Goal: Task Accomplishment & Management: Use online tool/utility

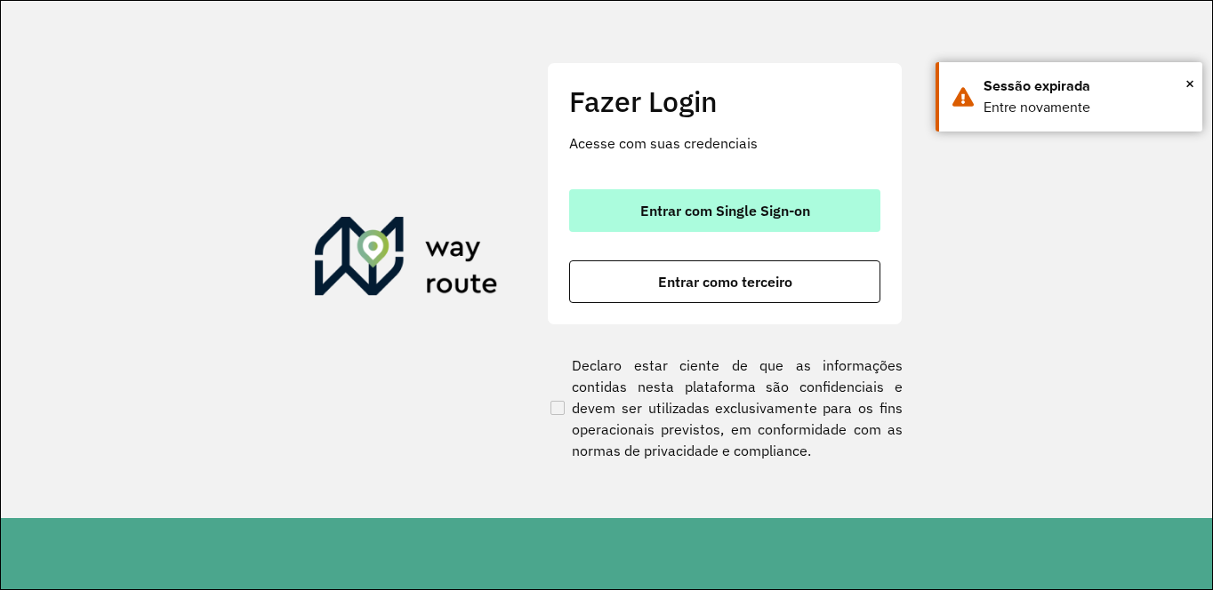
click at [686, 213] on span "Entrar com Single Sign-on" at bounding box center [725, 211] width 170 height 14
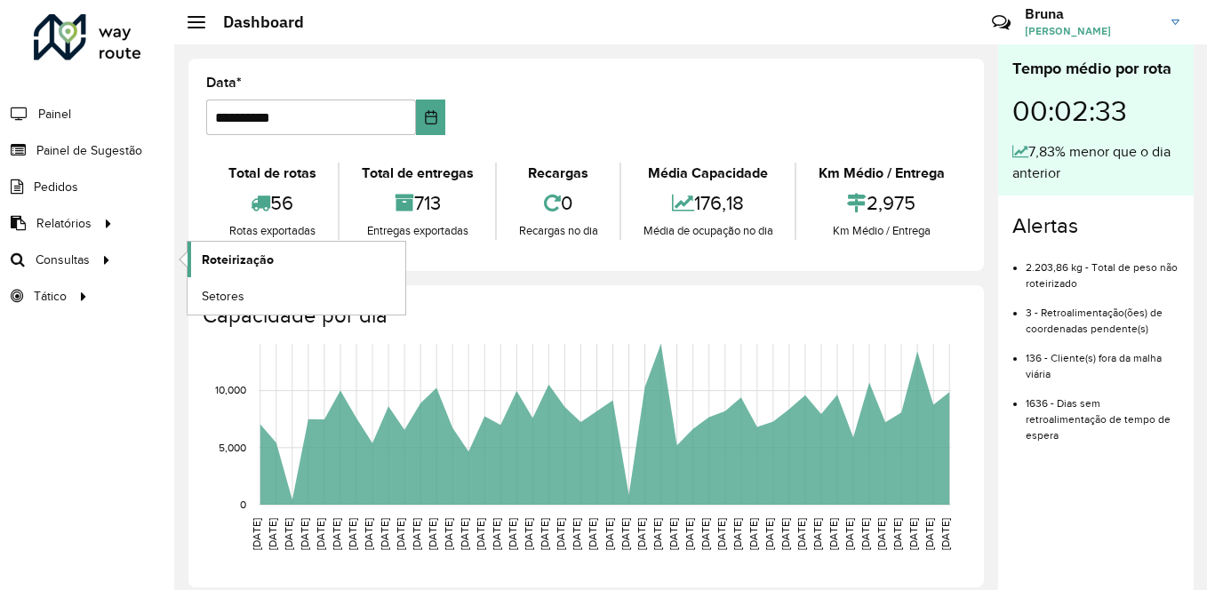
click at [214, 261] on span "Roteirização" at bounding box center [238, 260] width 72 height 19
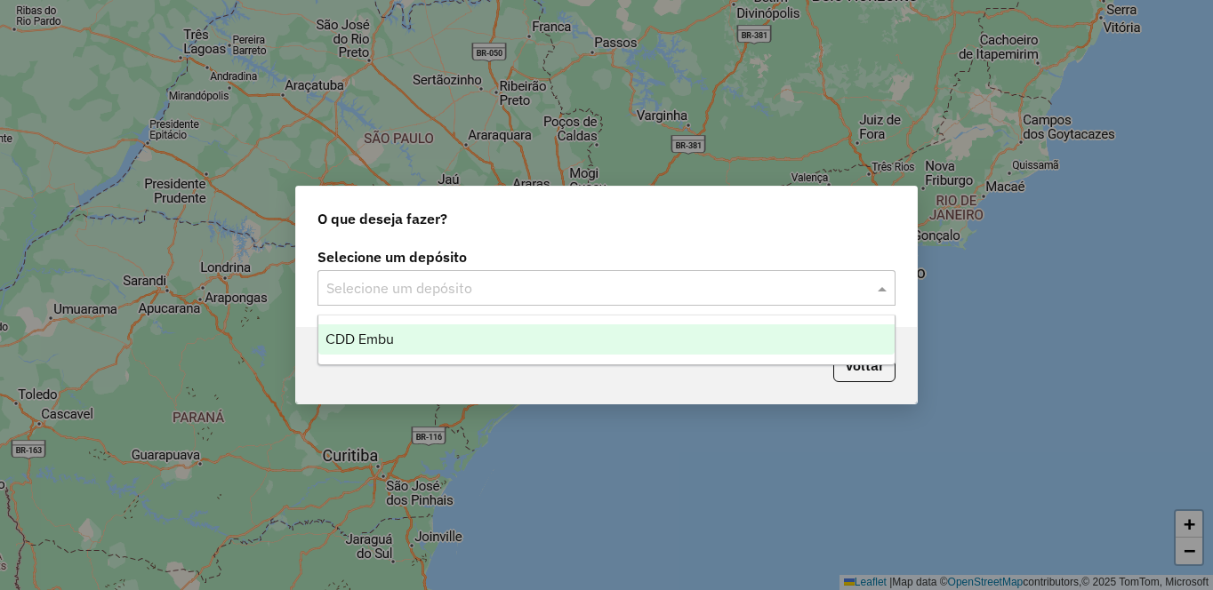
click at [502, 285] on input "text" at bounding box center [588, 288] width 525 height 21
click at [349, 346] on span "CDD Embu" at bounding box center [359, 339] width 68 height 15
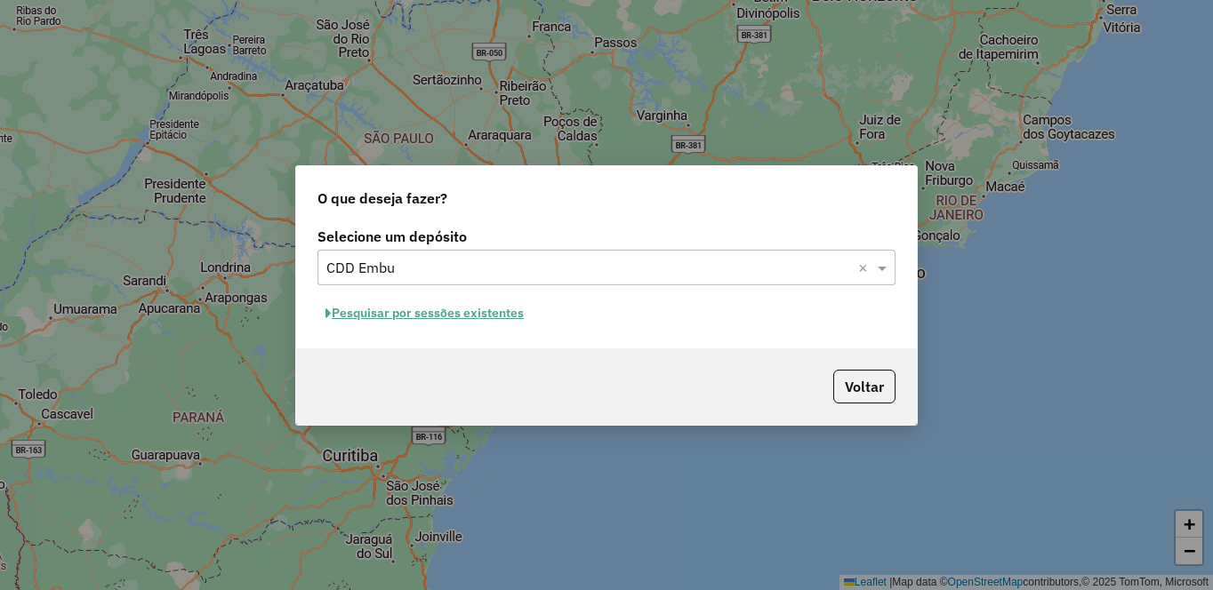
click at [420, 312] on button "Pesquisar por sessões existentes" at bounding box center [424, 314] width 214 height 28
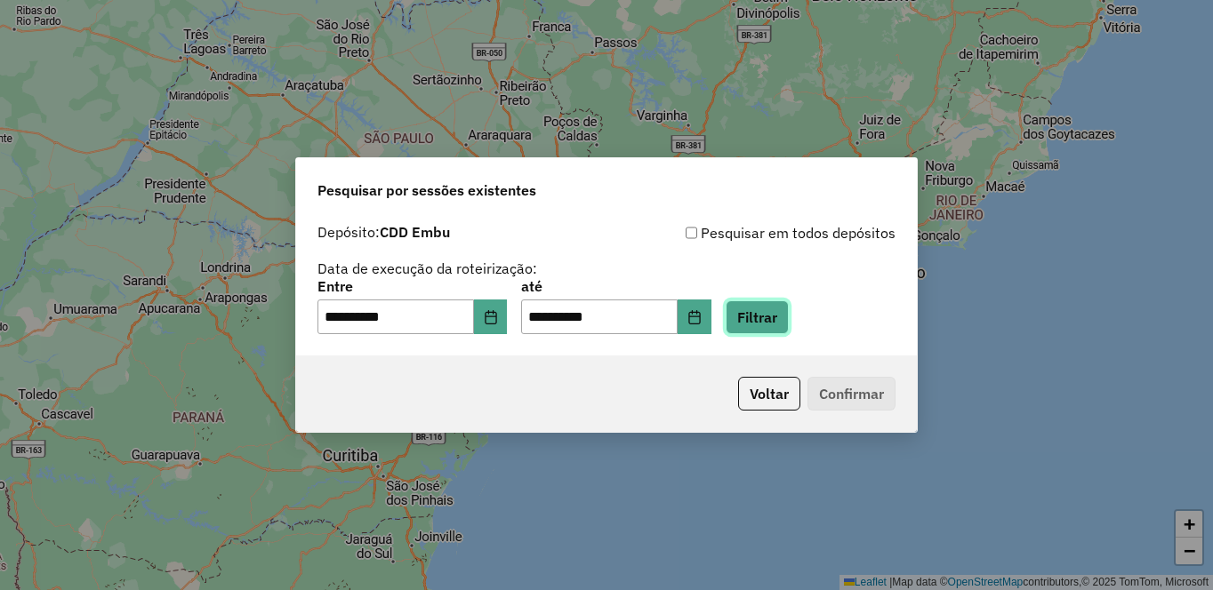
click at [789, 321] on button "Filtrar" at bounding box center [757, 318] width 63 height 34
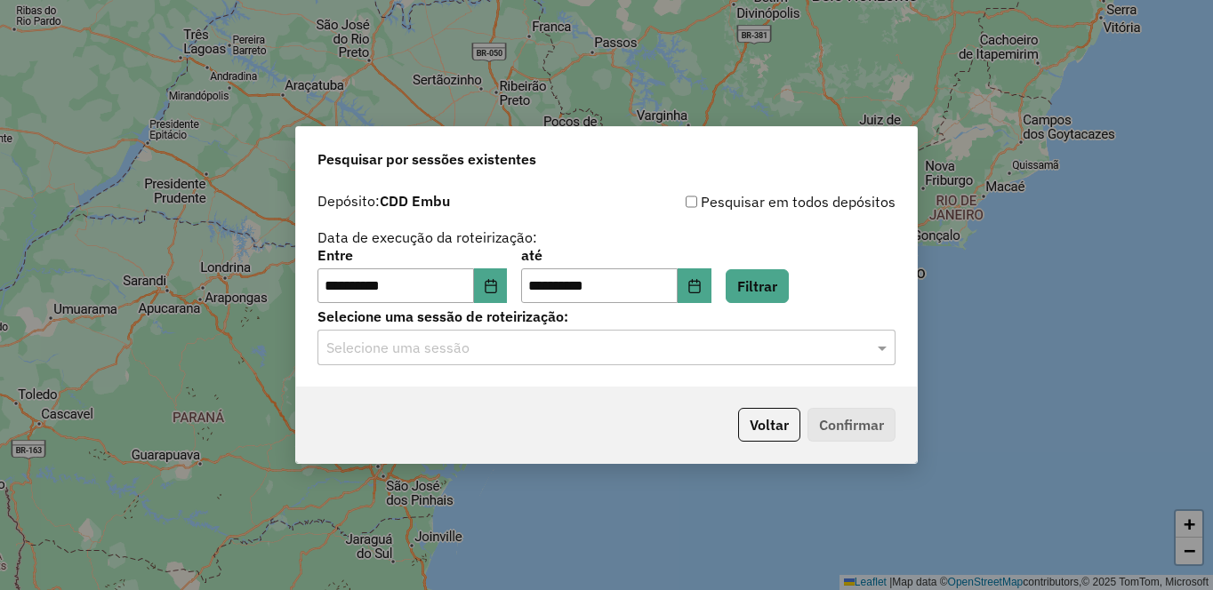
click at [583, 356] on input "text" at bounding box center [588, 348] width 525 height 21
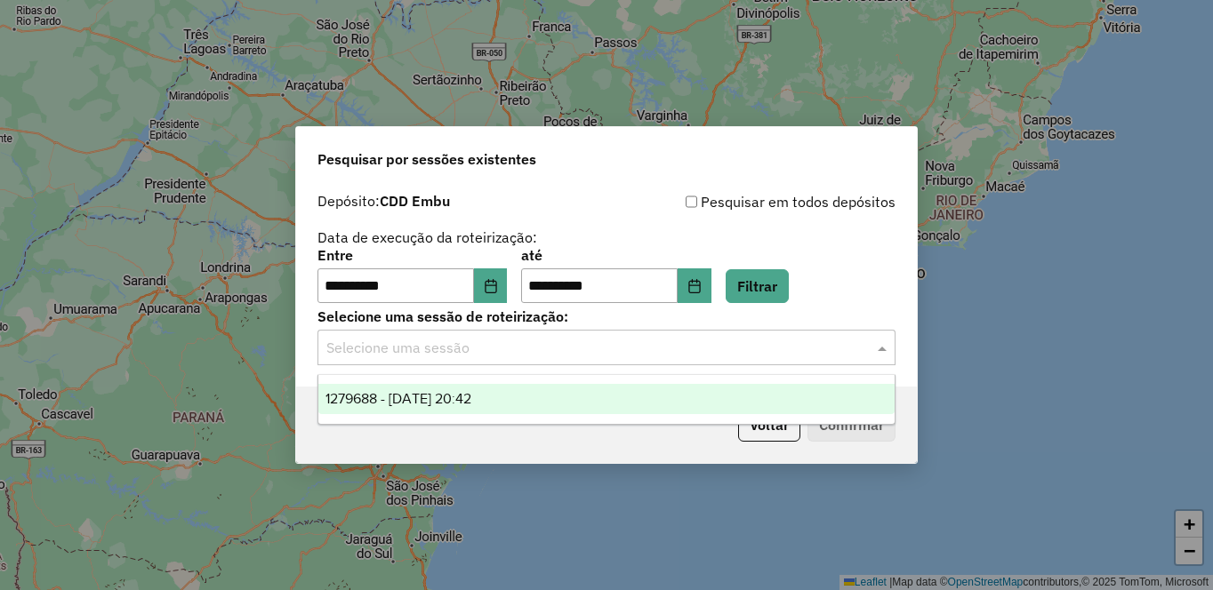
click at [471, 397] on span "1279688 - 20/09/2025 20:42" at bounding box center [398, 398] width 146 height 15
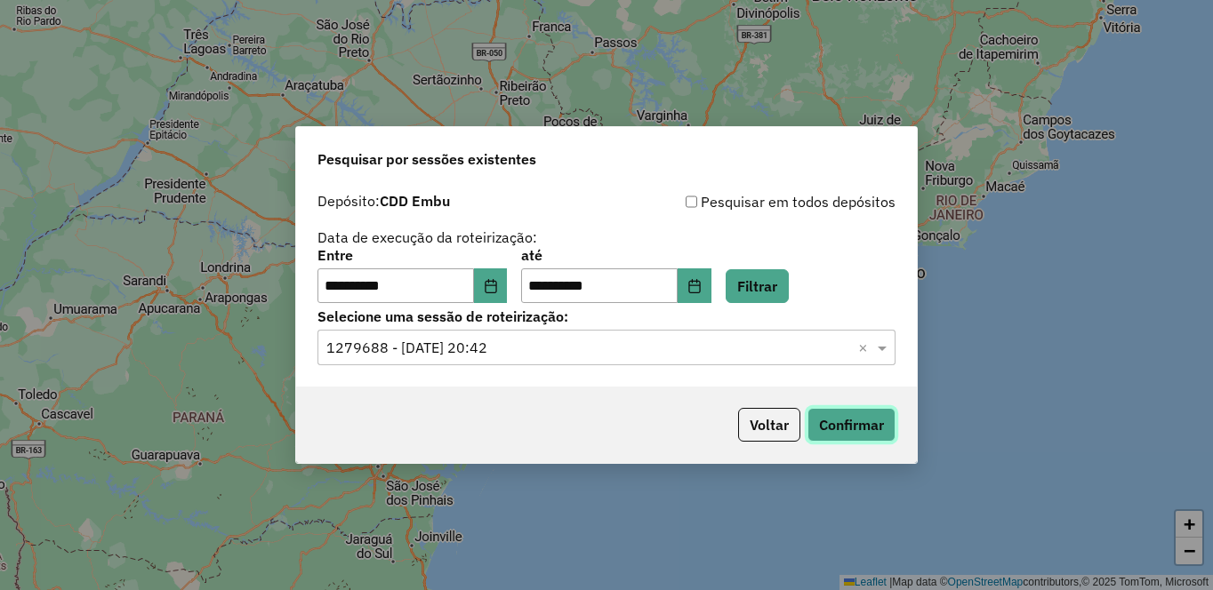
click at [867, 421] on button "Confirmar" at bounding box center [851, 425] width 88 height 34
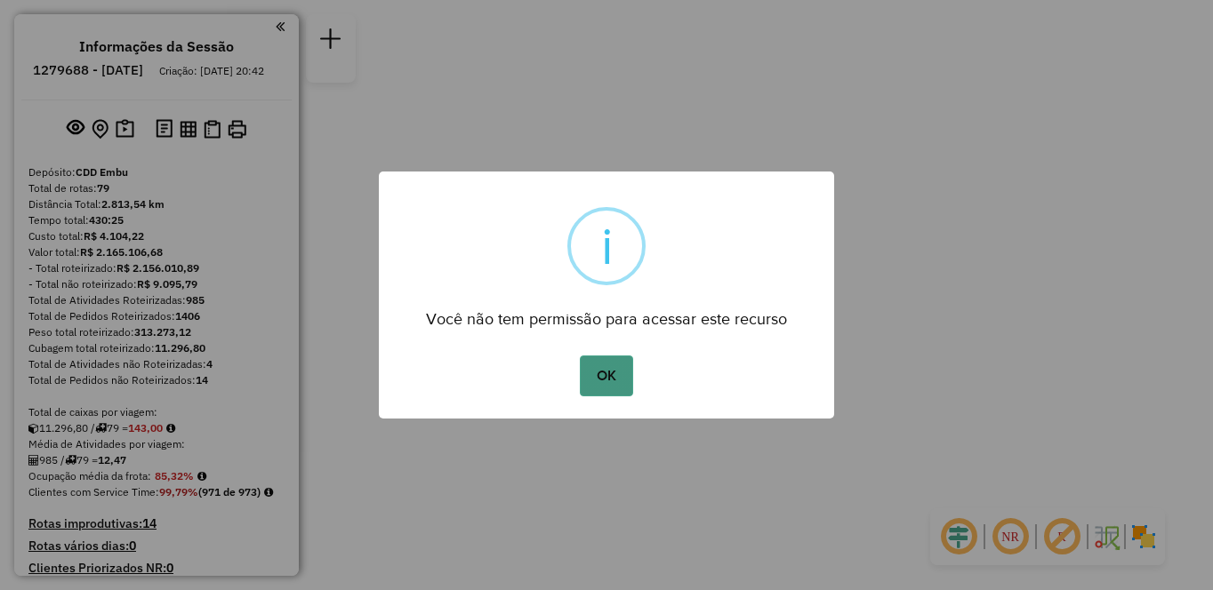
click at [605, 369] on button "OK" at bounding box center [606, 376] width 52 height 41
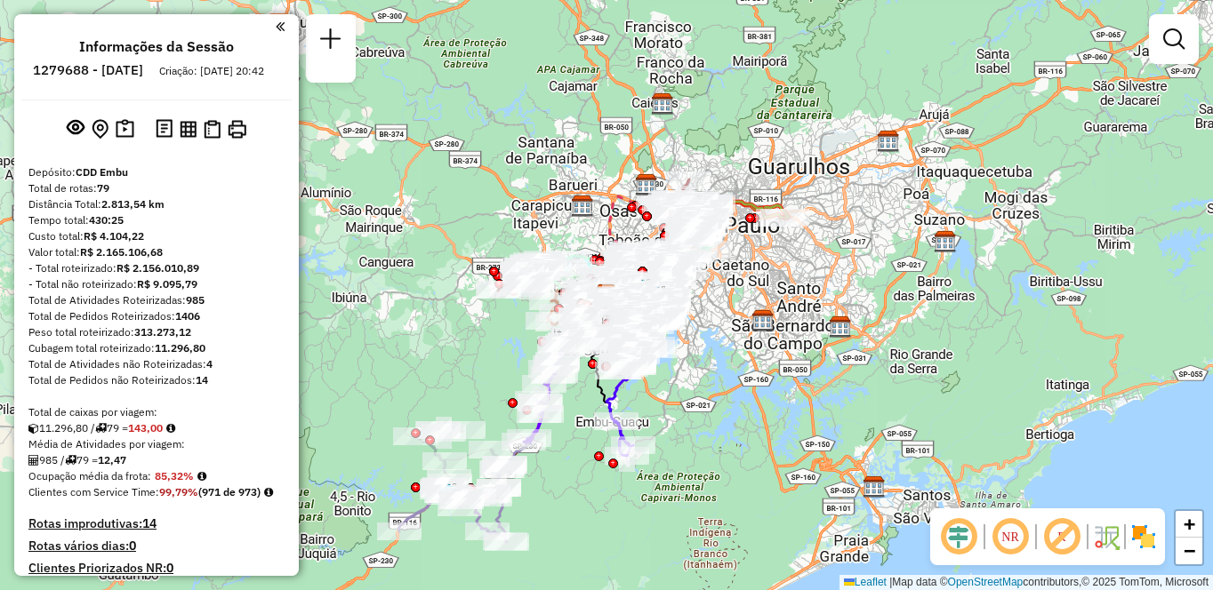
click at [1006, 542] on em at bounding box center [1010, 537] width 43 height 43
click at [1070, 537] on em at bounding box center [1061, 537] width 43 height 43
click at [1151, 544] on img at bounding box center [1143, 537] width 28 height 28
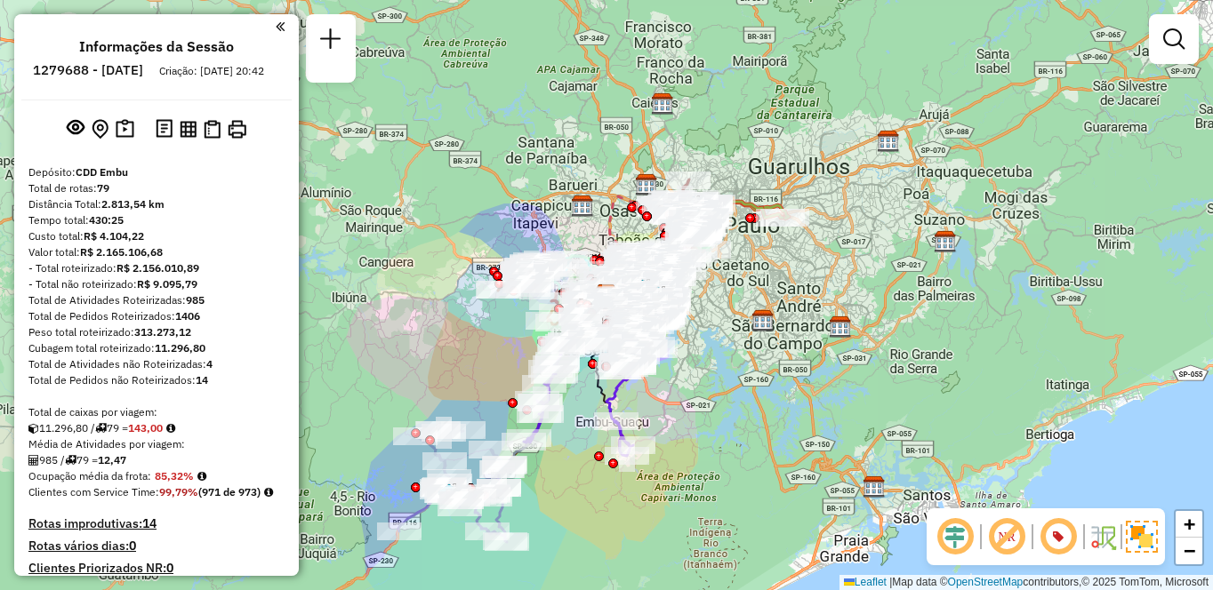
scroll to position [1538, 0]
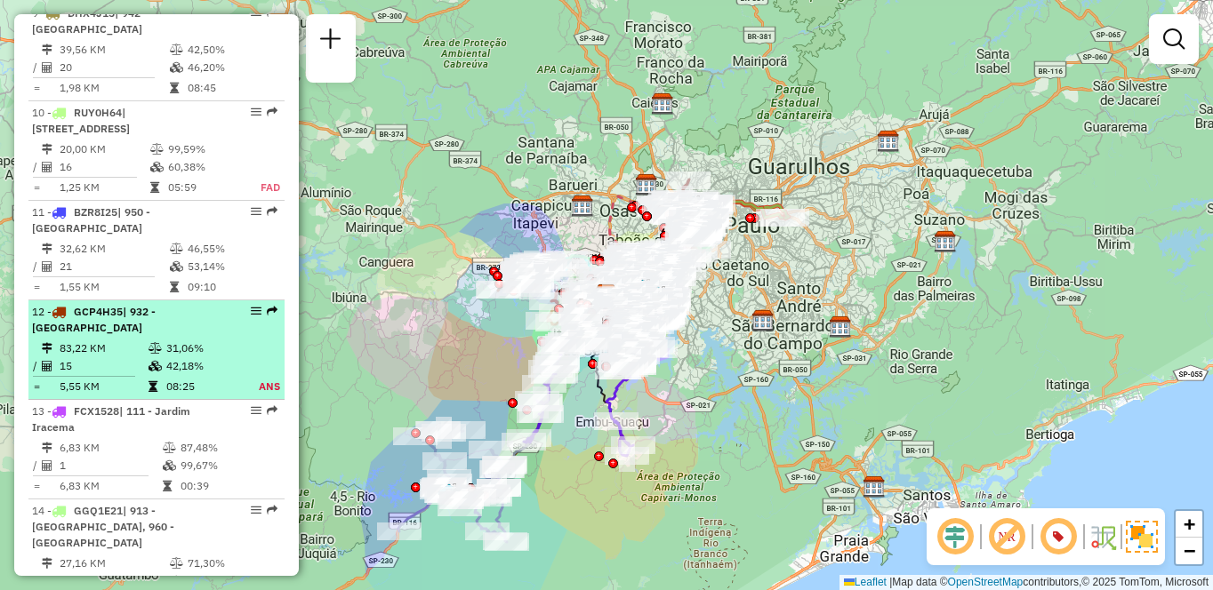
click at [185, 340] on td "31,06%" at bounding box center [201, 349] width 73 height 18
select select "**********"
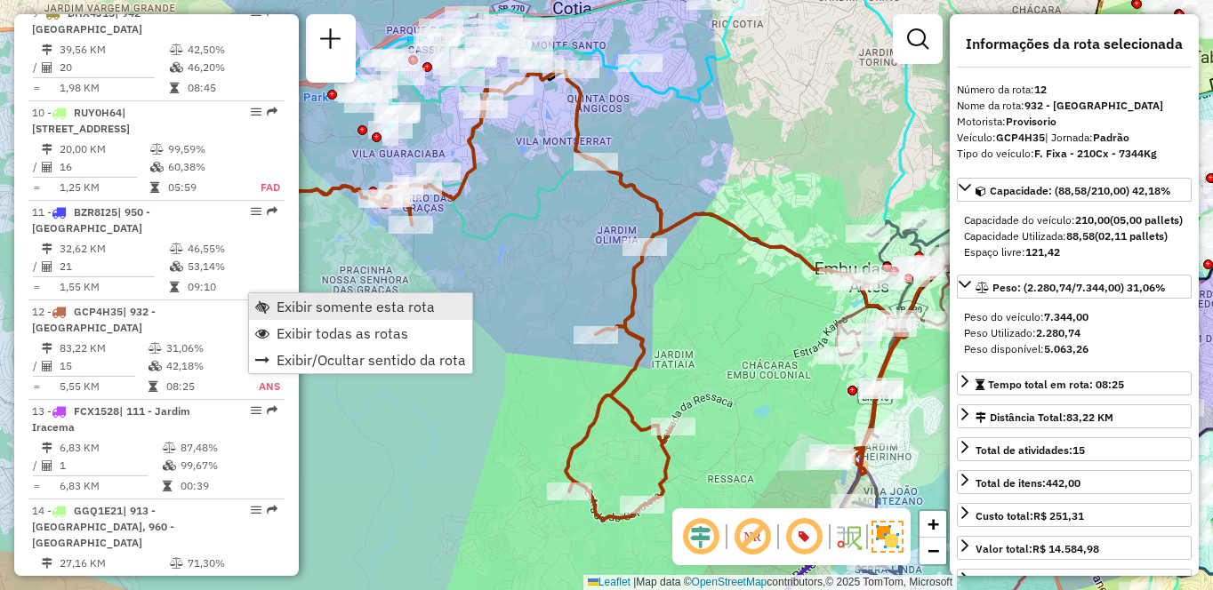
click at [278, 302] on span "Exibir somente esta rota" at bounding box center [356, 307] width 158 height 14
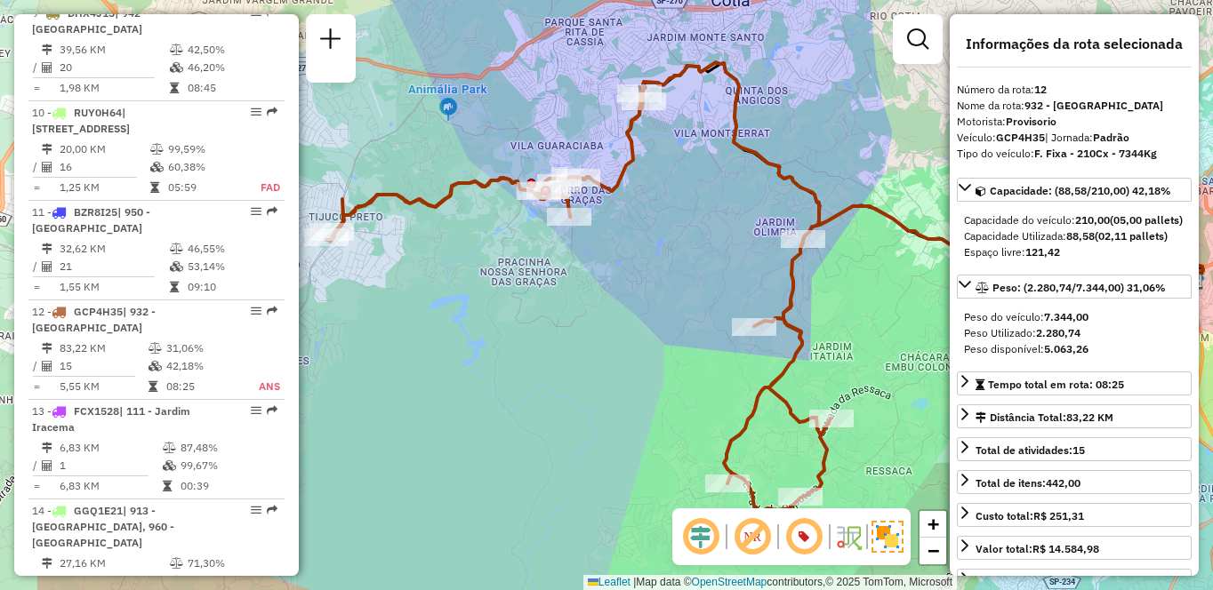
drag, startPoint x: 534, startPoint y: 259, endPoint x: 693, endPoint y: 251, distance: 158.5
click at [693, 251] on div "Janela de atendimento Grade de atendimento Capacidade Transportadoras Veículos …" at bounding box center [606, 295] width 1213 height 590
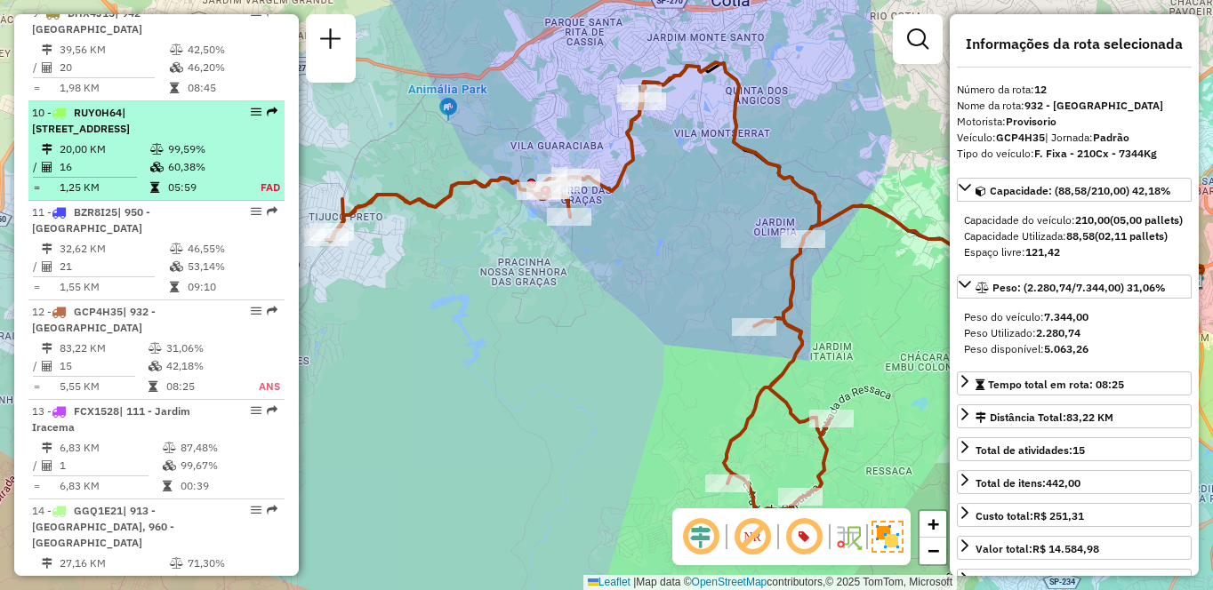
click at [113, 140] on td "20,00 KM" at bounding box center [104, 149] width 91 height 18
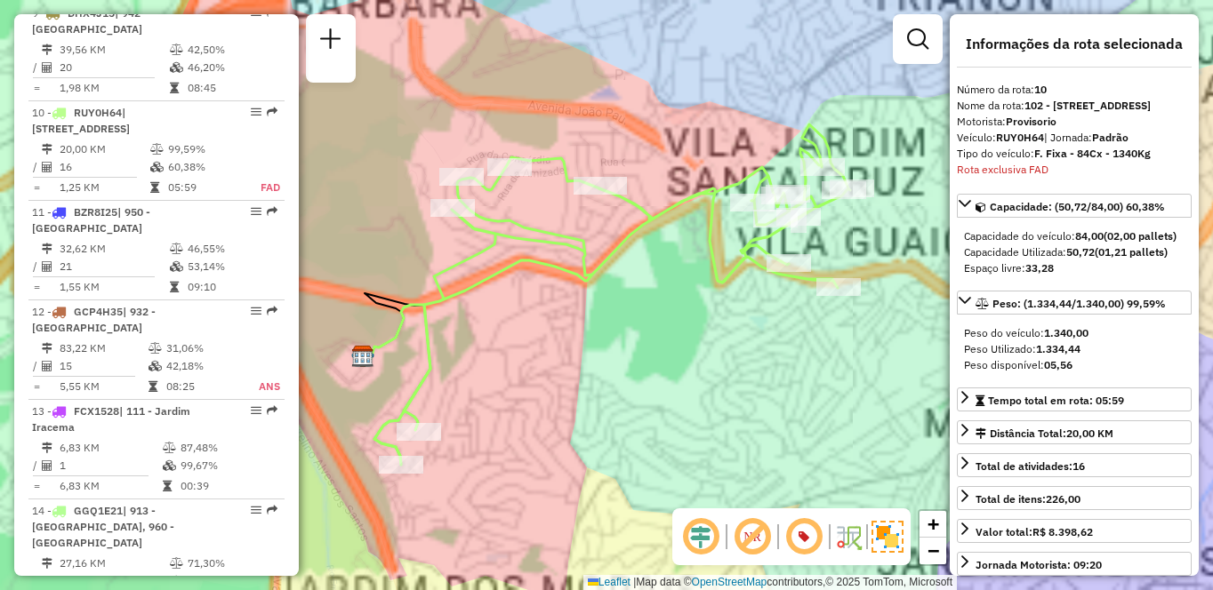
scroll to position [1609, 0]
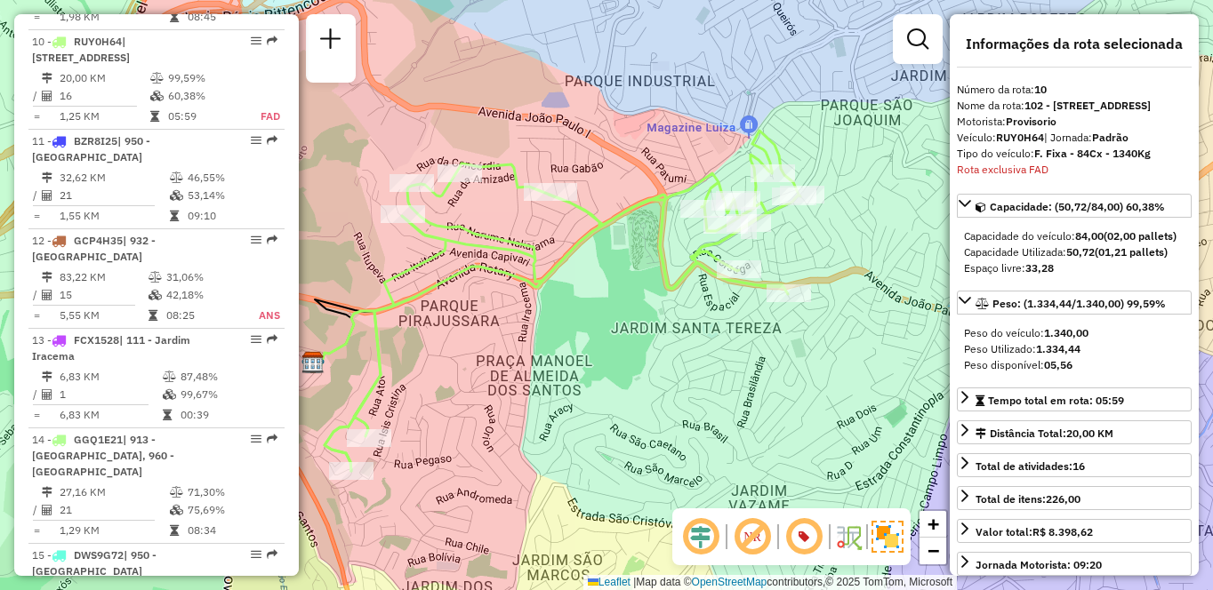
drag, startPoint x: 831, startPoint y: 352, endPoint x: 782, endPoint y: 358, distance: 50.2
click at [782, 358] on div "Janela de atendimento Grade de atendimento Capacidade Transportadoras Veículos …" at bounding box center [606, 295] width 1213 height 590
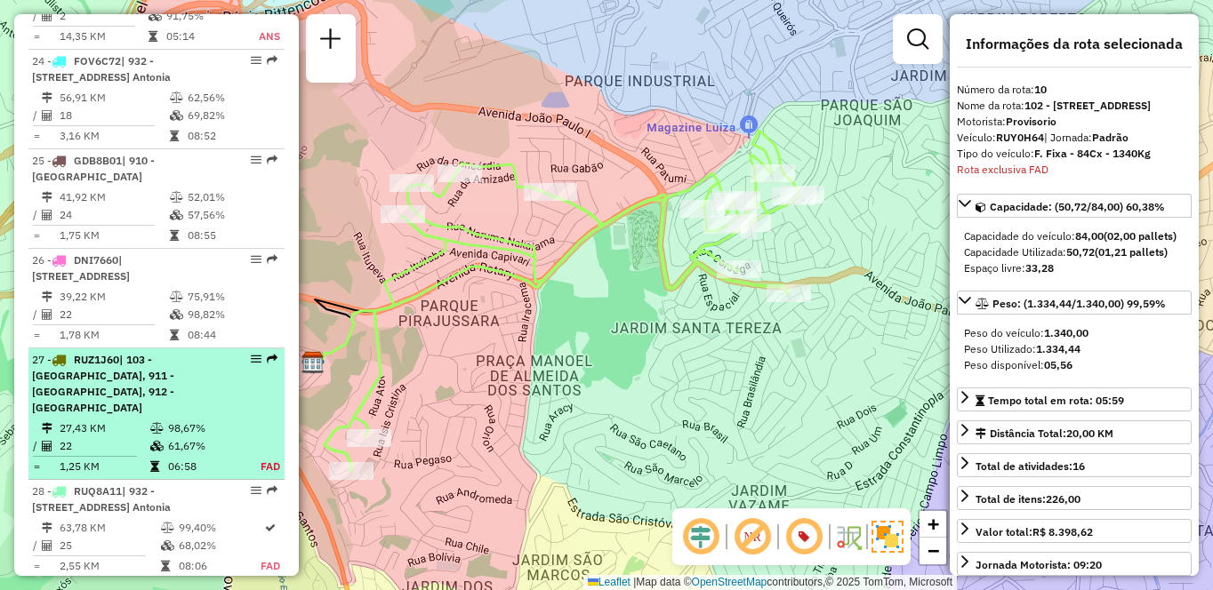
click at [185, 352] on div "27 - RUZ1J60 | 103 - Vila Regina, 911 - Taboão da Serra I, 912 - Taboão da Serr…" at bounding box center [126, 384] width 188 height 64
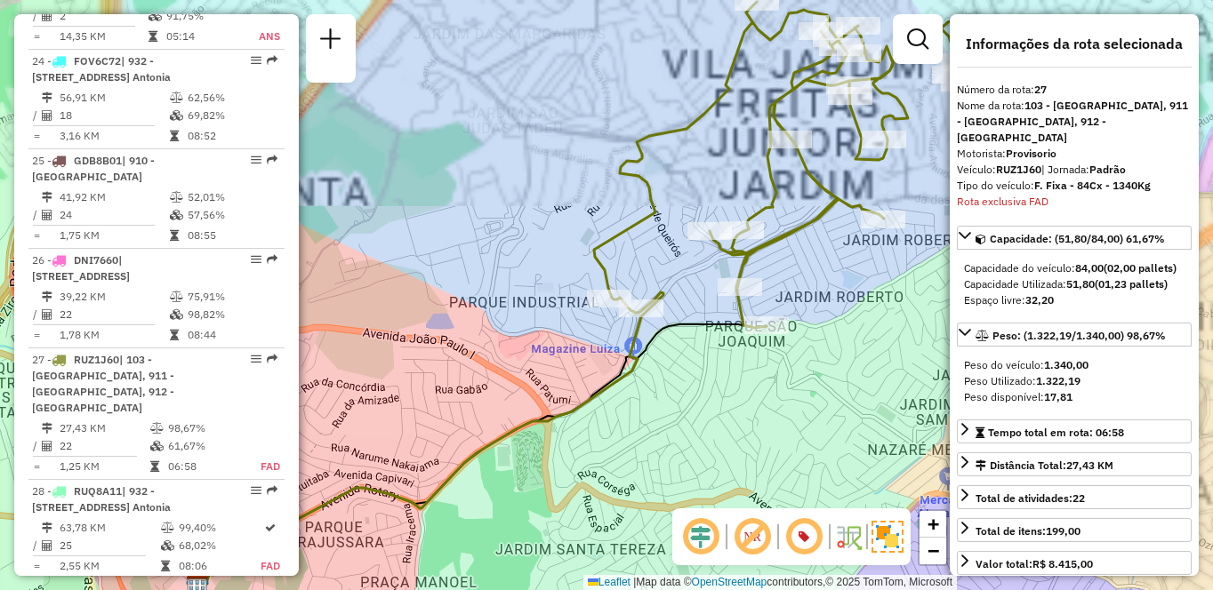
scroll to position [3318, 0]
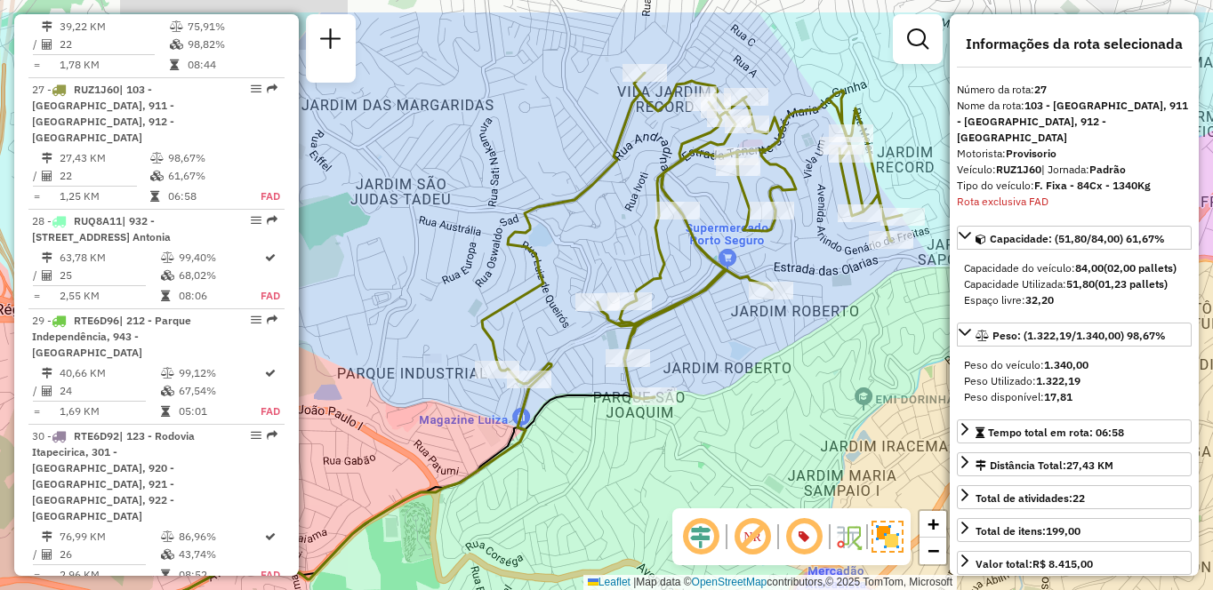
drag, startPoint x: 840, startPoint y: 334, endPoint x: 751, endPoint y: 389, distance: 104.6
click at [751, 389] on div "Janela de atendimento Grade de atendimento Capacidade Transportadoras Veículos …" at bounding box center [606, 295] width 1213 height 590
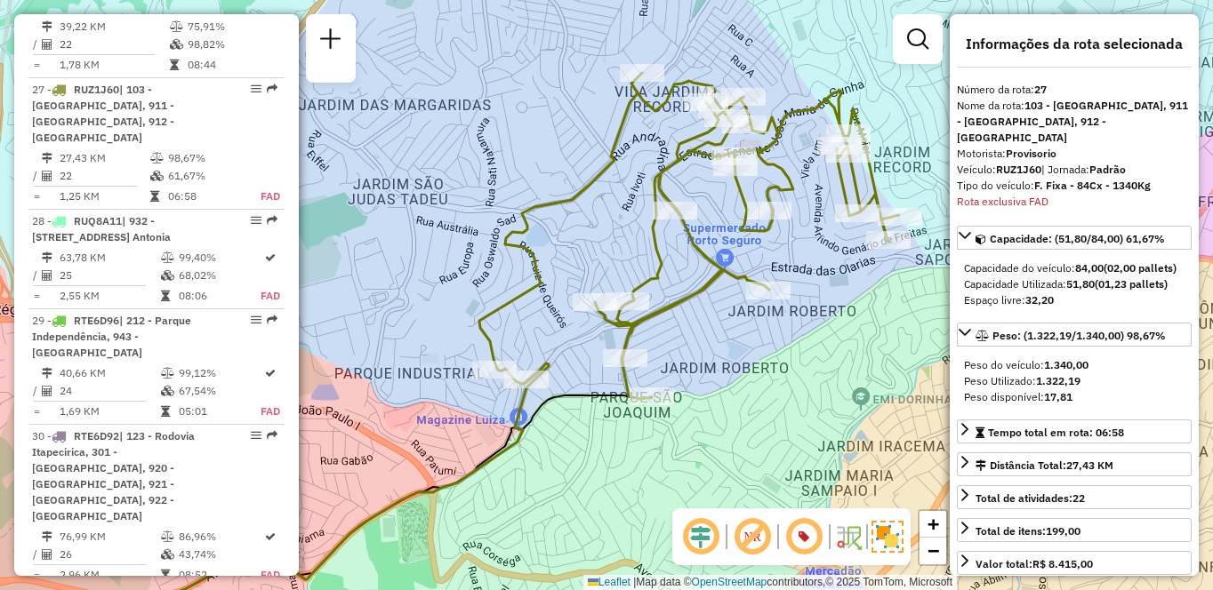
scroll to position [1124, 0]
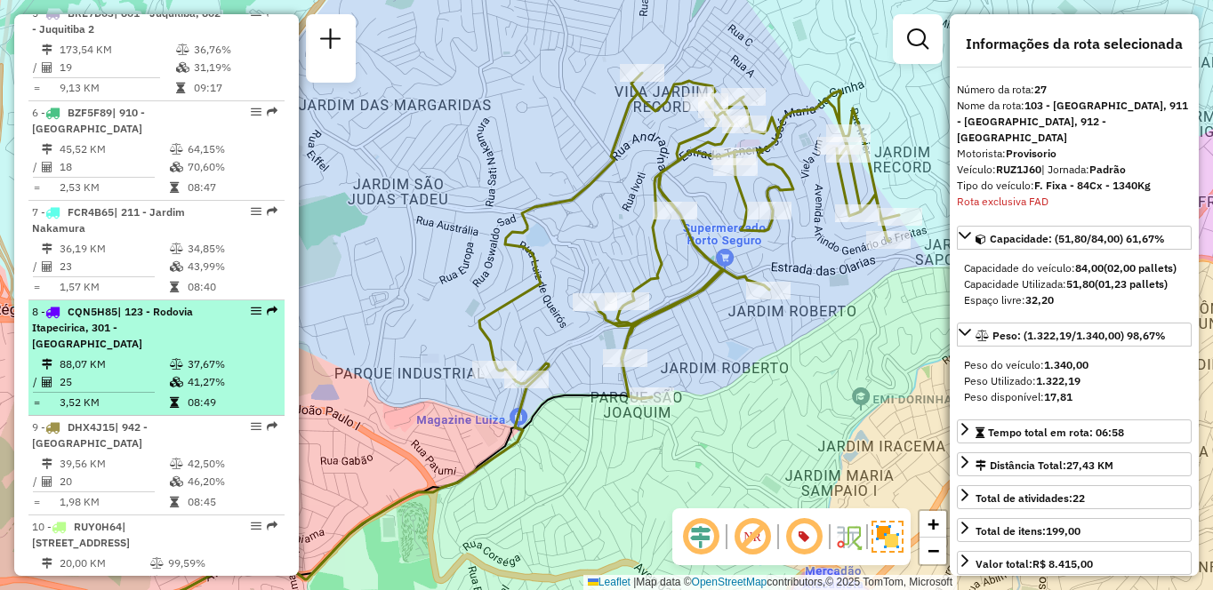
click at [170, 331] on div "8 - CQN5H85 | 123 - Rodovia Itapecirica, 301 - Itapecirica da Serra" at bounding box center [126, 328] width 188 height 48
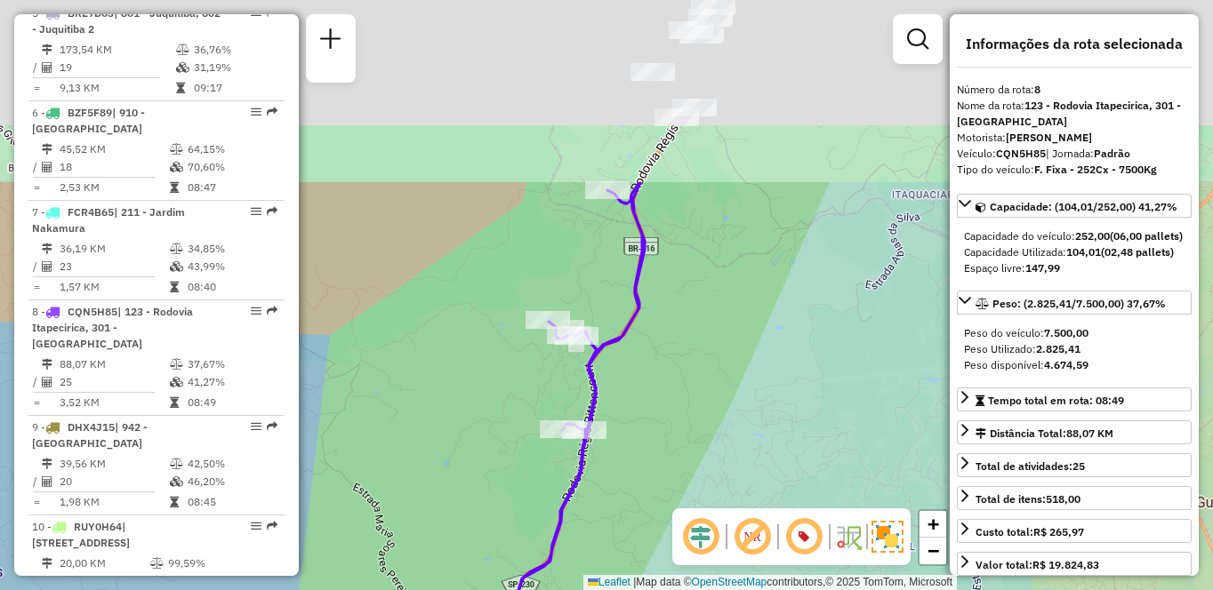
drag, startPoint x: 727, startPoint y: 130, endPoint x: 670, endPoint y: 371, distance: 247.8
click at [670, 371] on div "Janela de atendimento Grade de atendimento Capacidade Transportadoras Veículos …" at bounding box center [606, 295] width 1213 height 590
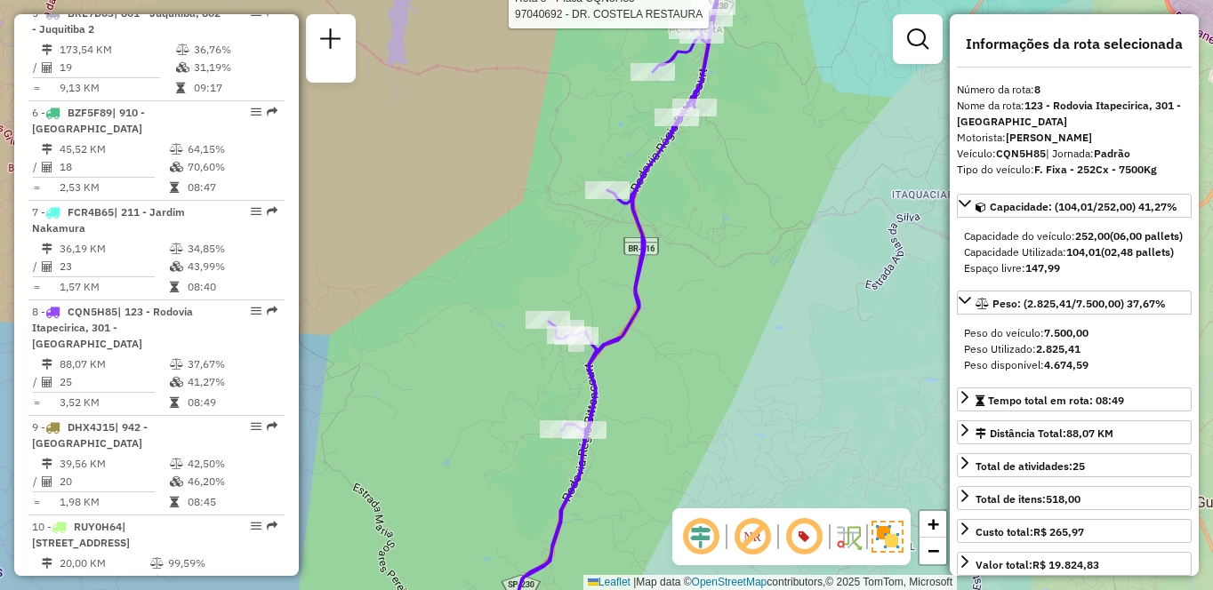
scroll to position [3164, 0]
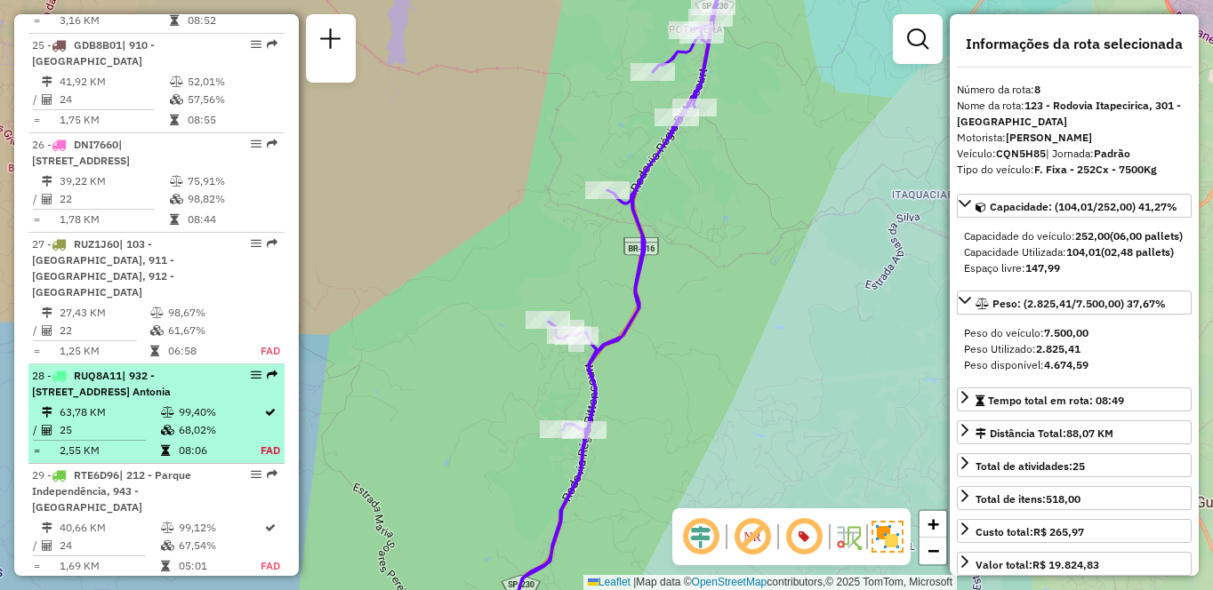
click at [135, 404] on td "63,78 KM" at bounding box center [109, 413] width 101 height 18
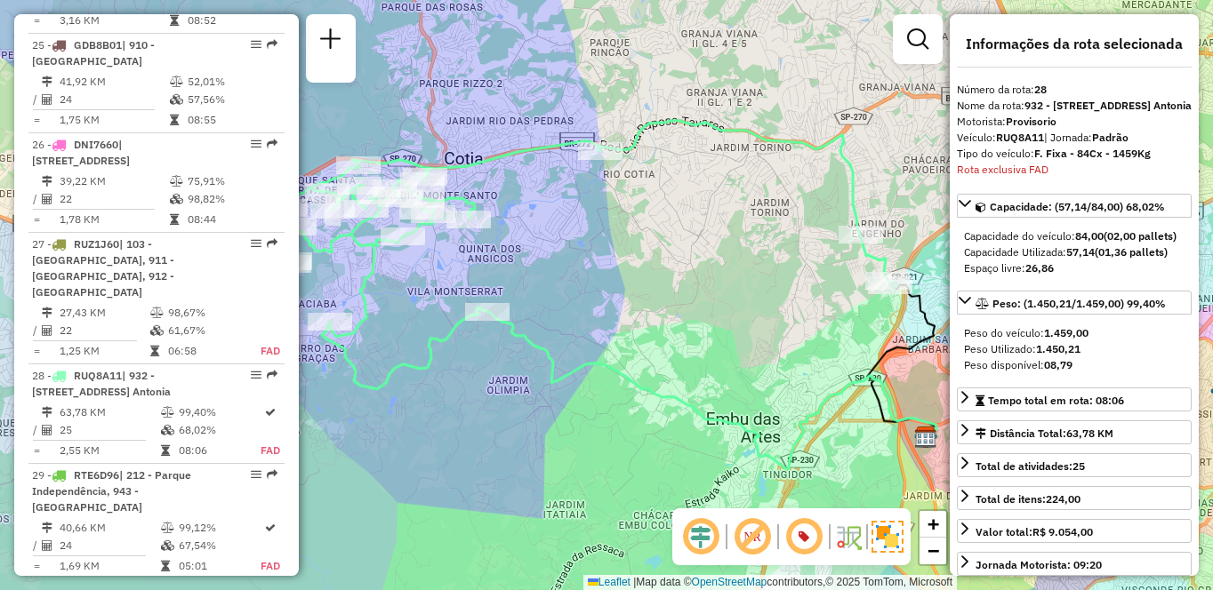
scroll to position [3434, 0]
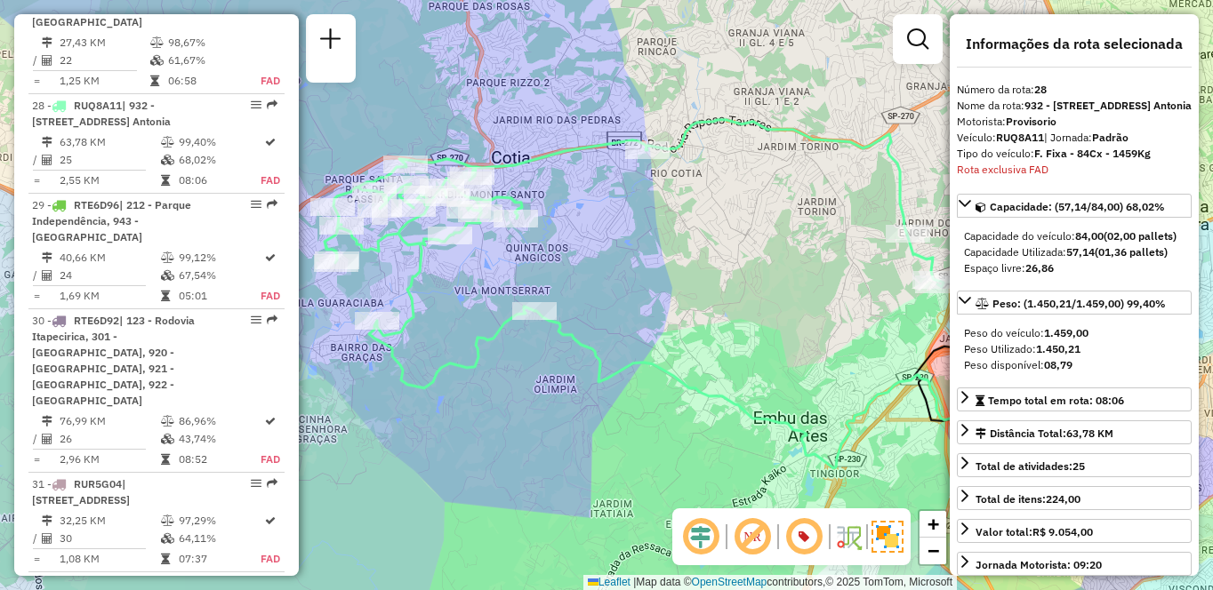
click at [687, 282] on div "Janela de atendimento Grade de atendimento Capacidade Transportadoras Veículos …" at bounding box center [606, 295] width 1213 height 590
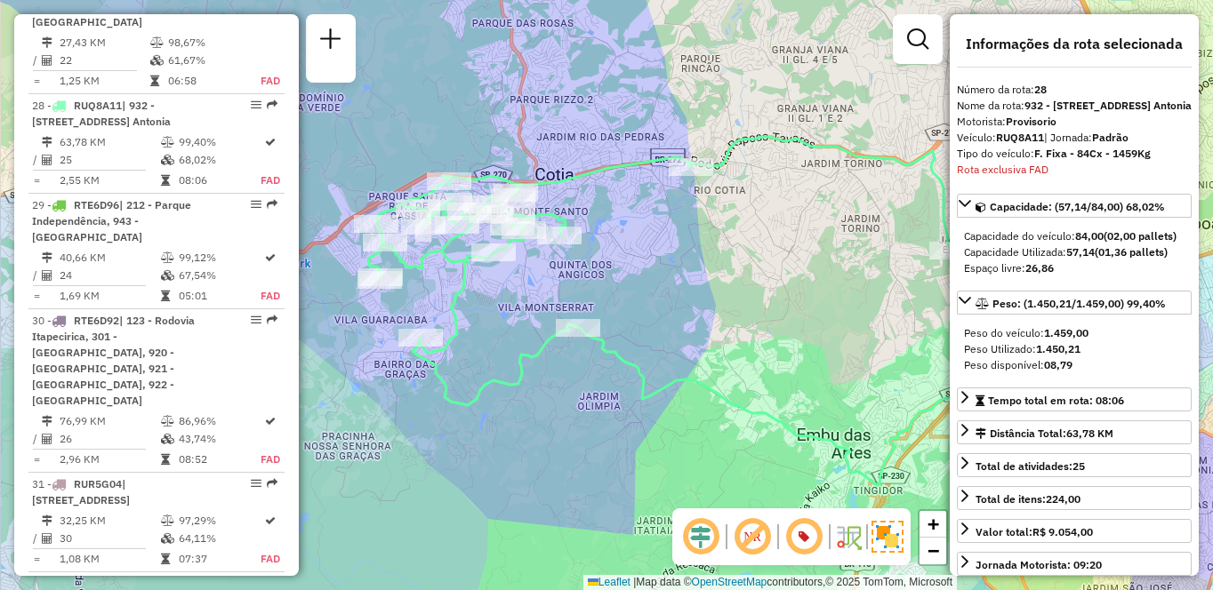
drag, startPoint x: 687, startPoint y: 282, endPoint x: 744, endPoint y: 300, distance: 59.6
click at [744, 300] on div "Janela de atendimento Grade de atendimento Capacidade Transportadoras Veículos …" at bounding box center [606, 295] width 1213 height 590
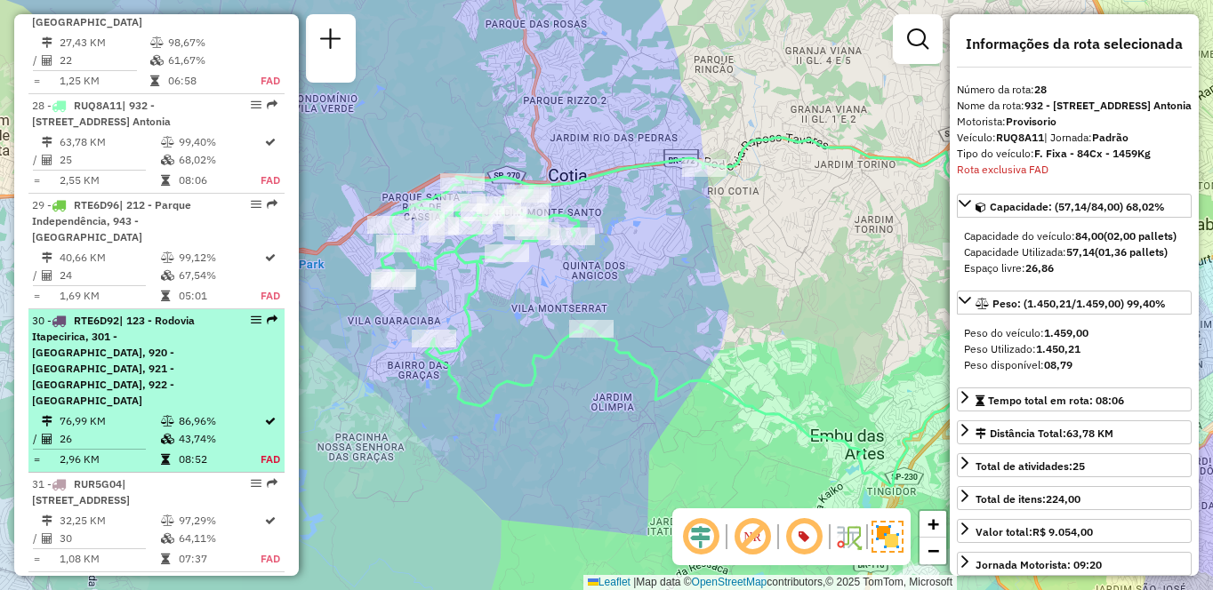
click at [121, 313] on li "30 - RTE6D92 | 123 - Rodovia Itapecirica, 301 - Itapecirica da Serra, 920 - Par…" at bounding box center [156, 391] width 256 height 164
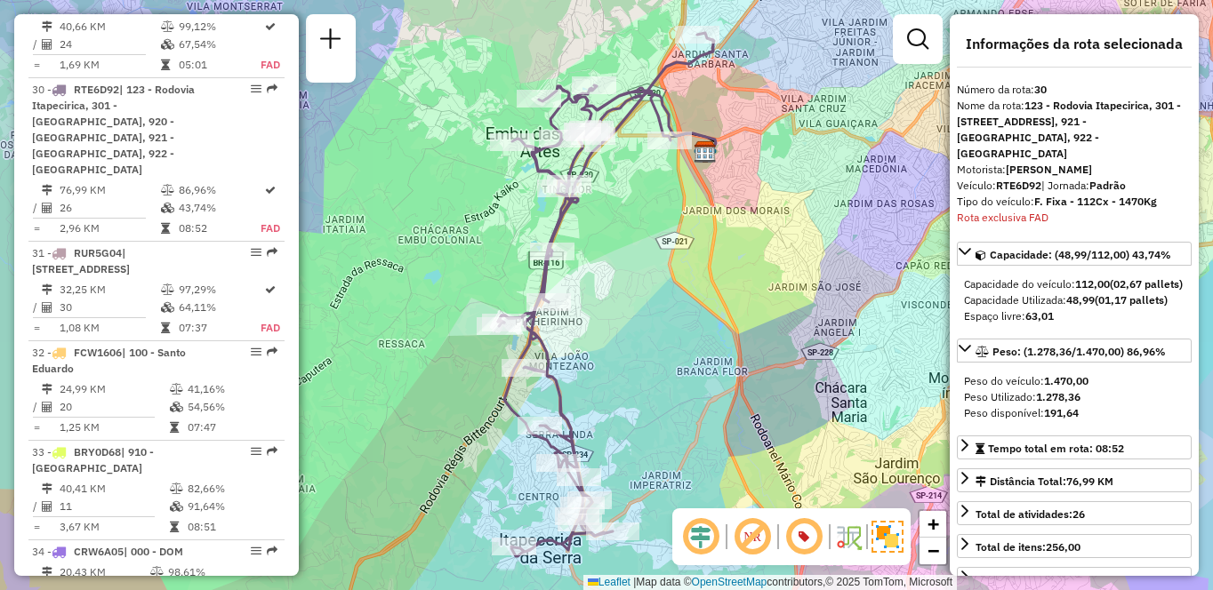
scroll to position [3279, 0]
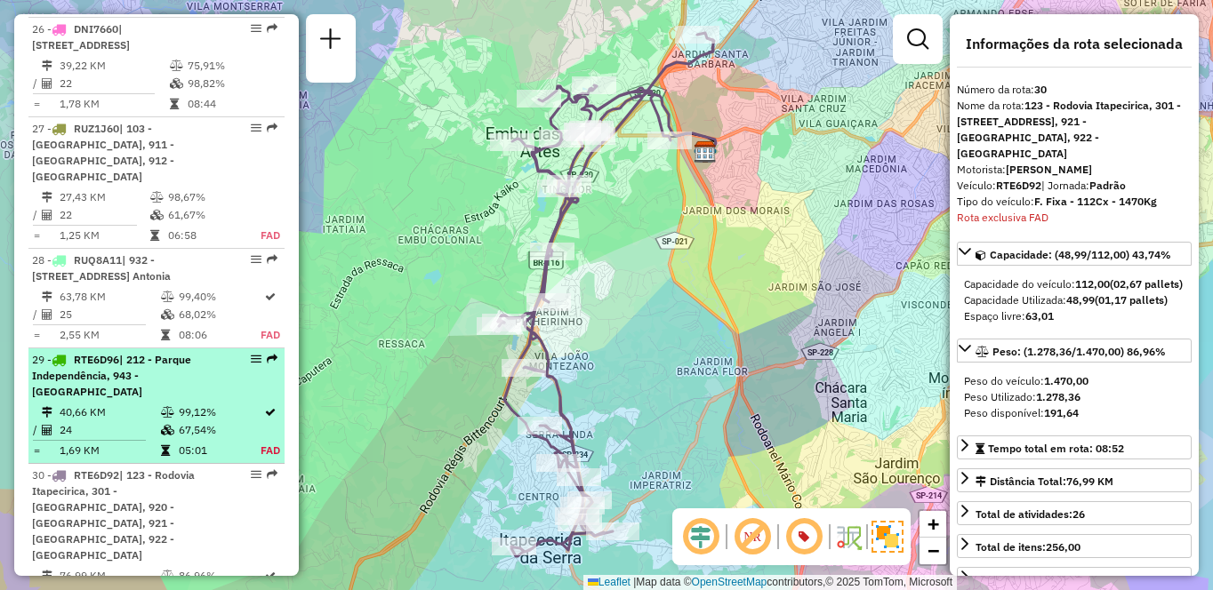
click at [183, 352] on div "29 - RTE6D96 | 212 - Parque Independência, 943 - Capão Redondo" at bounding box center [126, 376] width 188 height 48
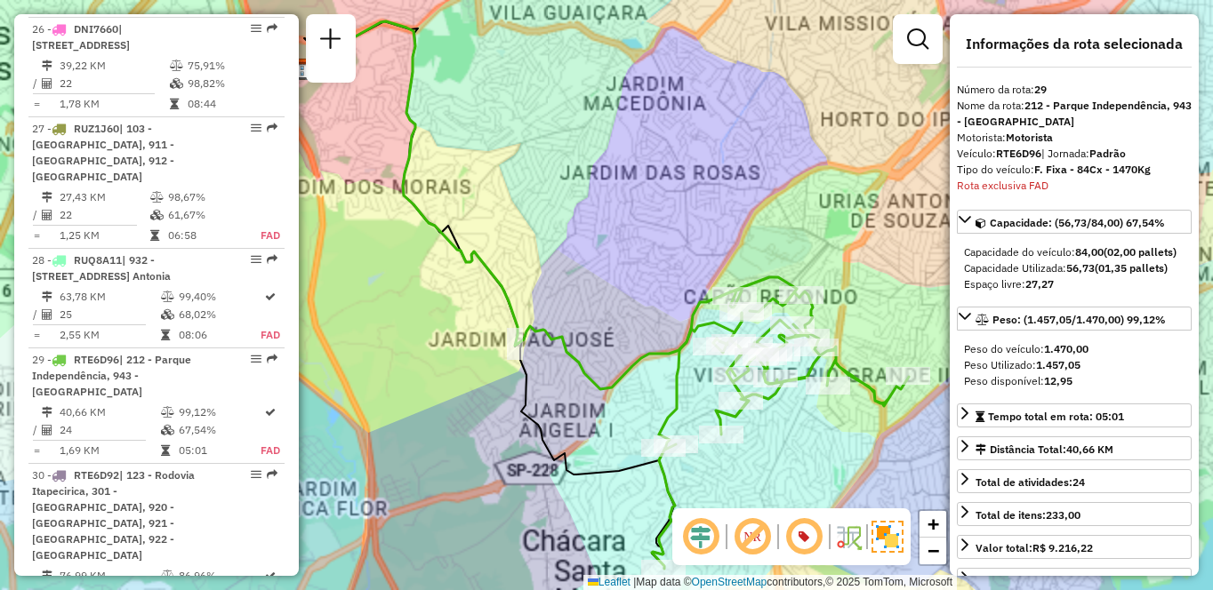
scroll to position [3549, 0]
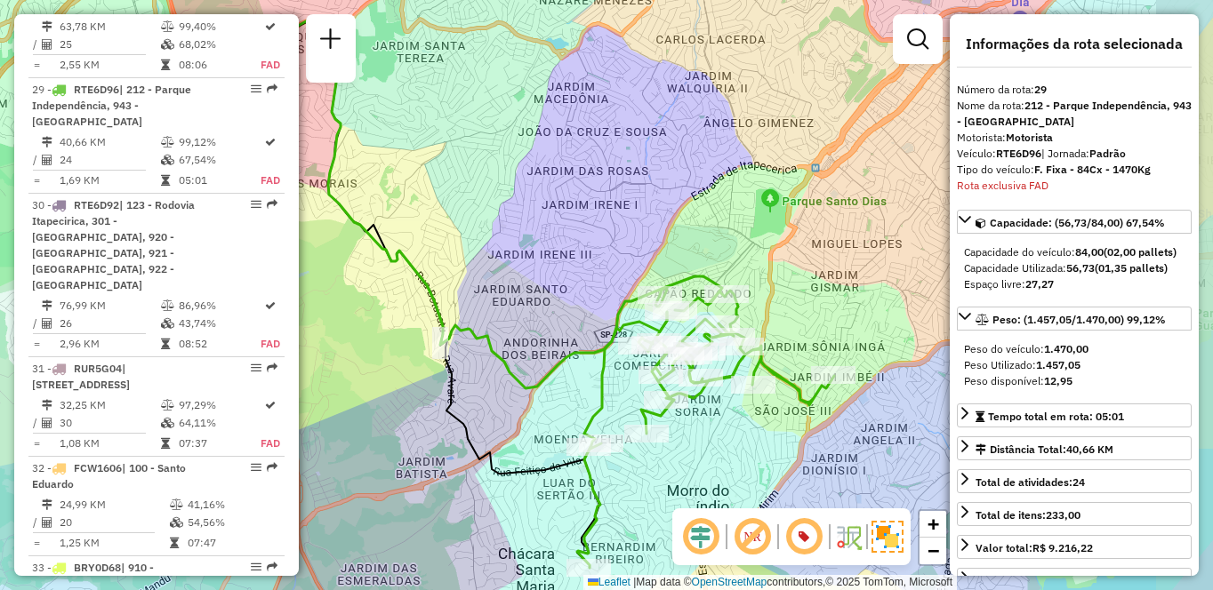
drag, startPoint x: 782, startPoint y: 440, endPoint x: 703, endPoint y: 439, distance: 78.2
click at [703, 439] on div "Janela de atendimento Grade de atendimento Capacidade Transportadoras Veículos …" at bounding box center [606, 295] width 1213 height 590
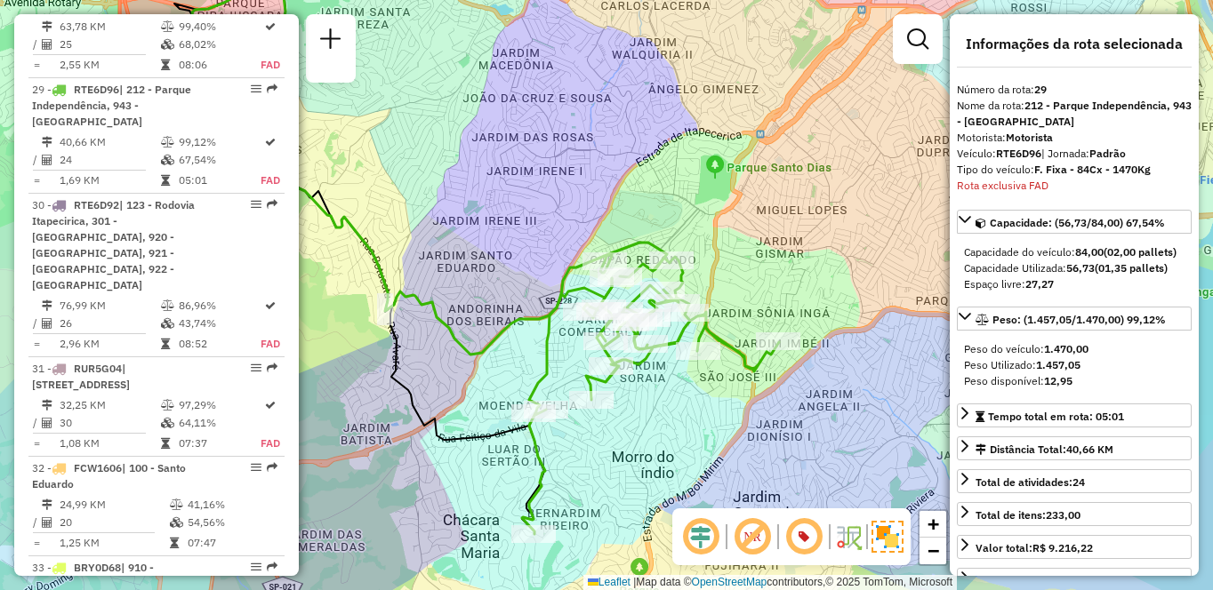
drag, startPoint x: 752, startPoint y: 438, endPoint x: 700, endPoint y: 404, distance: 62.9
click at [700, 404] on div "Janela de atendimento Grade de atendimento Capacidade Transportadoras Veículos …" at bounding box center [606, 295] width 1213 height 590
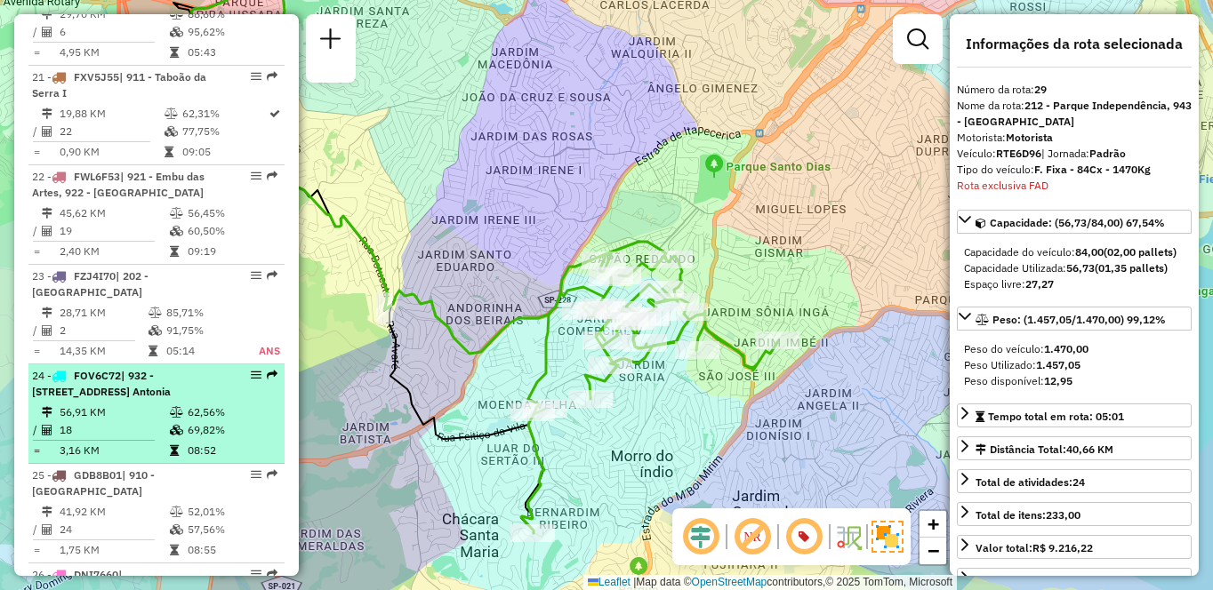
click at [164, 421] on td "18" at bounding box center [114, 430] width 110 height 18
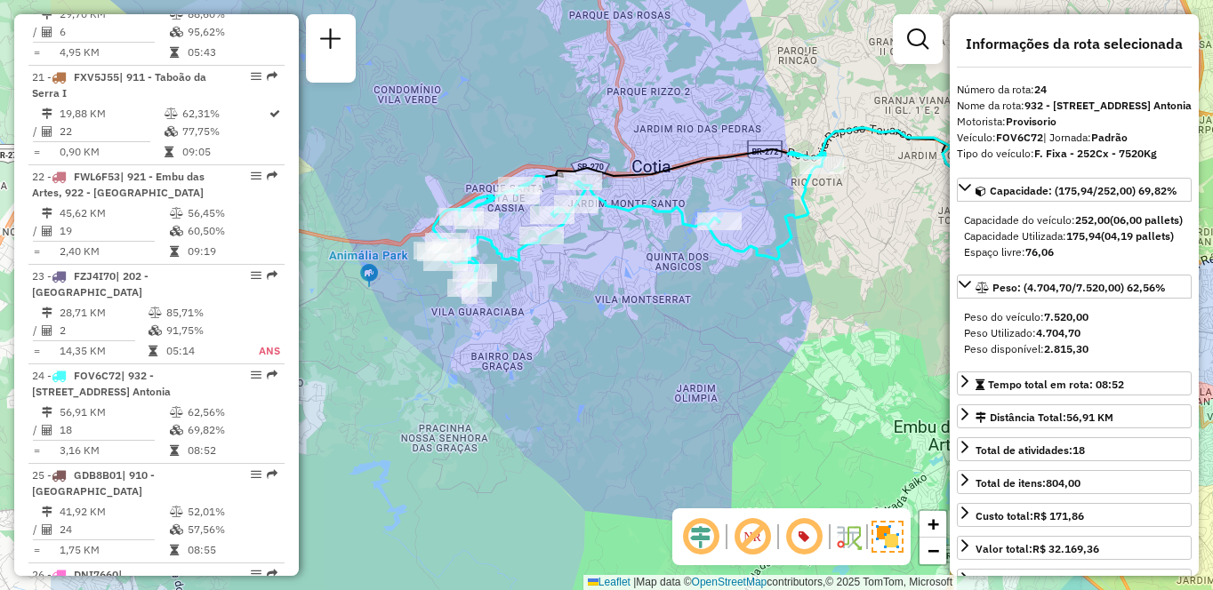
drag, startPoint x: 489, startPoint y: 310, endPoint x: 569, endPoint y: 316, distance: 80.2
click at [569, 316] on div "Janela de atendimento Grade de atendimento Capacidade Transportadoras Veículos …" at bounding box center [606, 295] width 1213 height 590
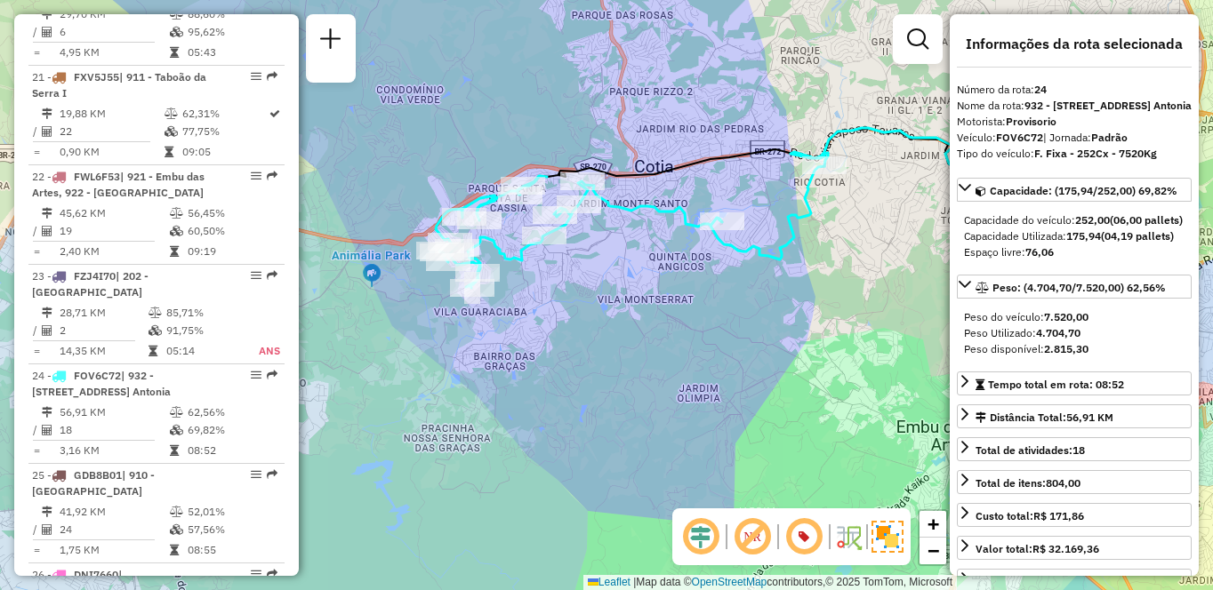
scroll to position [5262, 0]
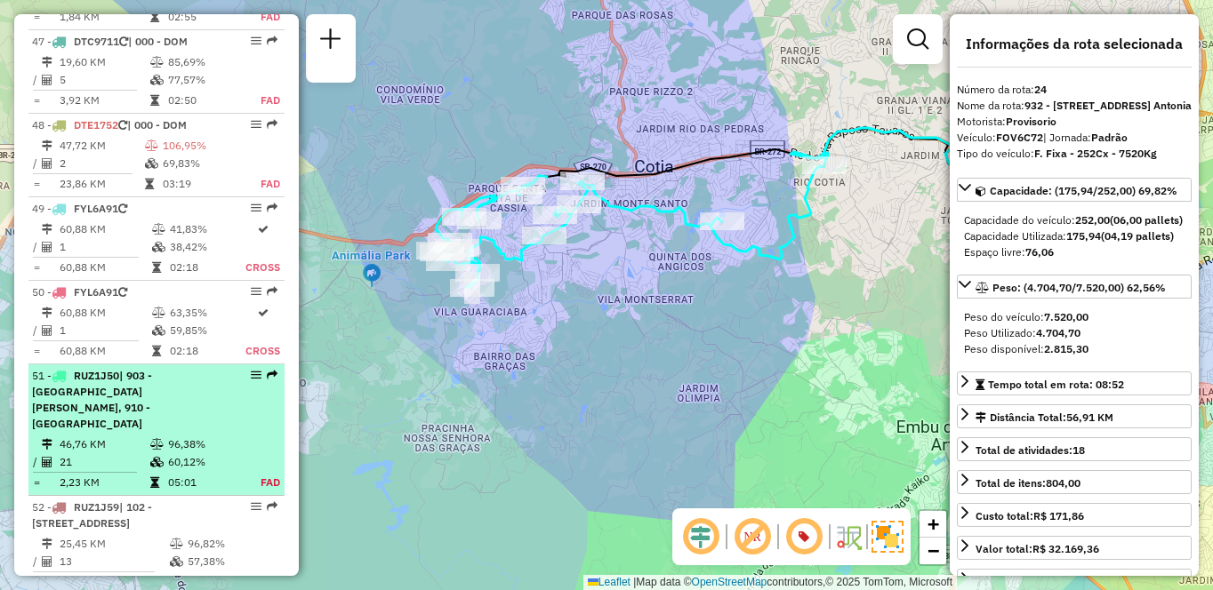
click at [180, 368] on div "51 - RUZ1J50 | 903 - Parque Luiz Carlos Prestes, 910 - Parque Ipê" at bounding box center [126, 400] width 188 height 64
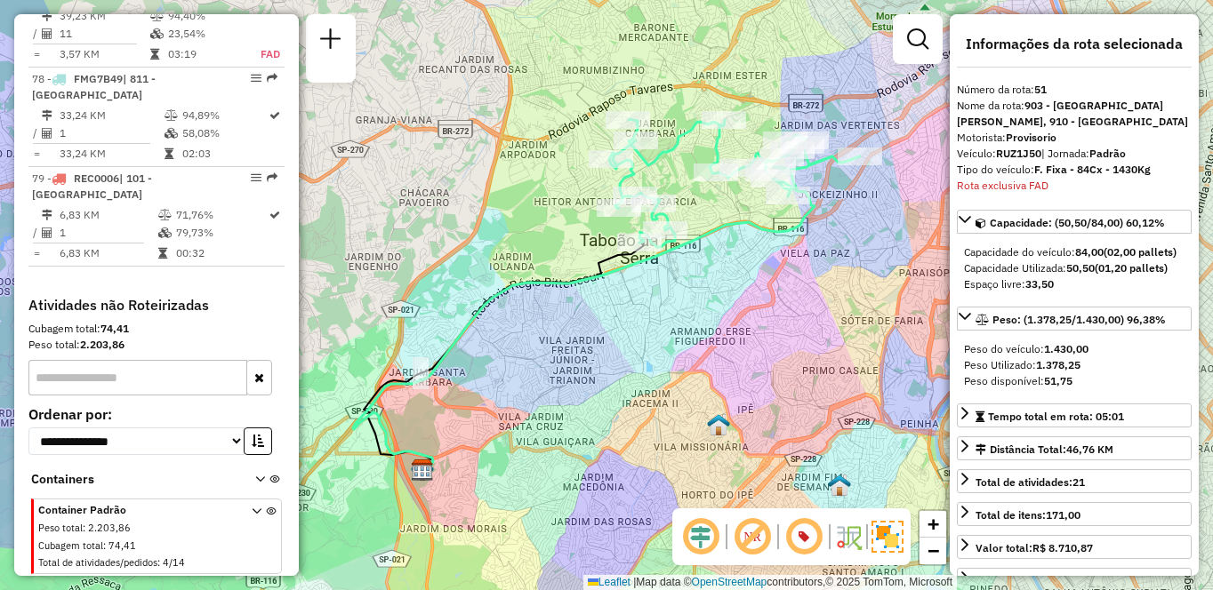
scroll to position [2733, 0]
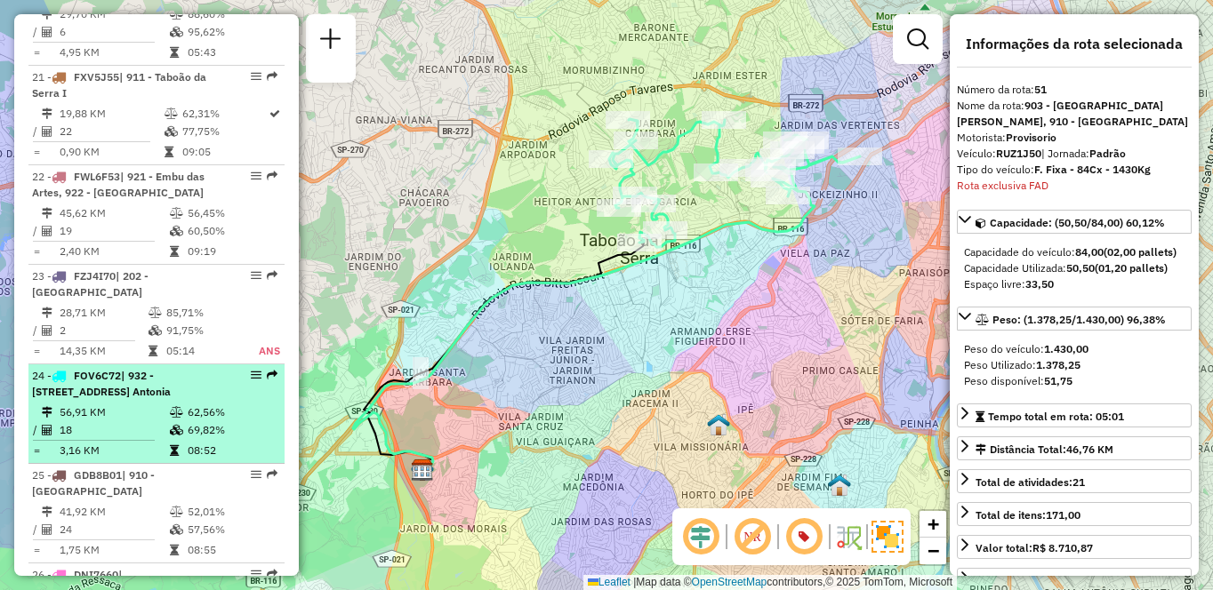
click at [80, 404] on td "56,91 KM" at bounding box center [114, 413] width 110 height 18
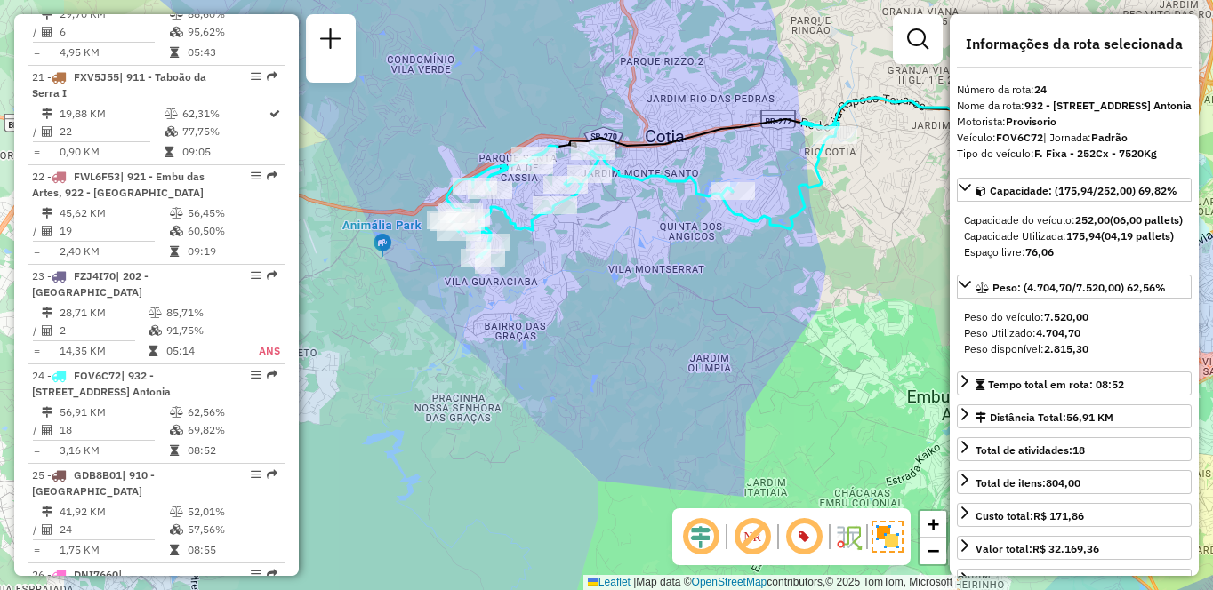
drag, startPoint x: 607, startPoint y: 327, endPoint x: 709, endPoint y: 323, distance: 101.5
click at [709, 323] on div "Janela de atendimento Grade de atendimento Capacidade Transportadoras Veículos …" at bounding box center [606, 295] width 1213 height 590
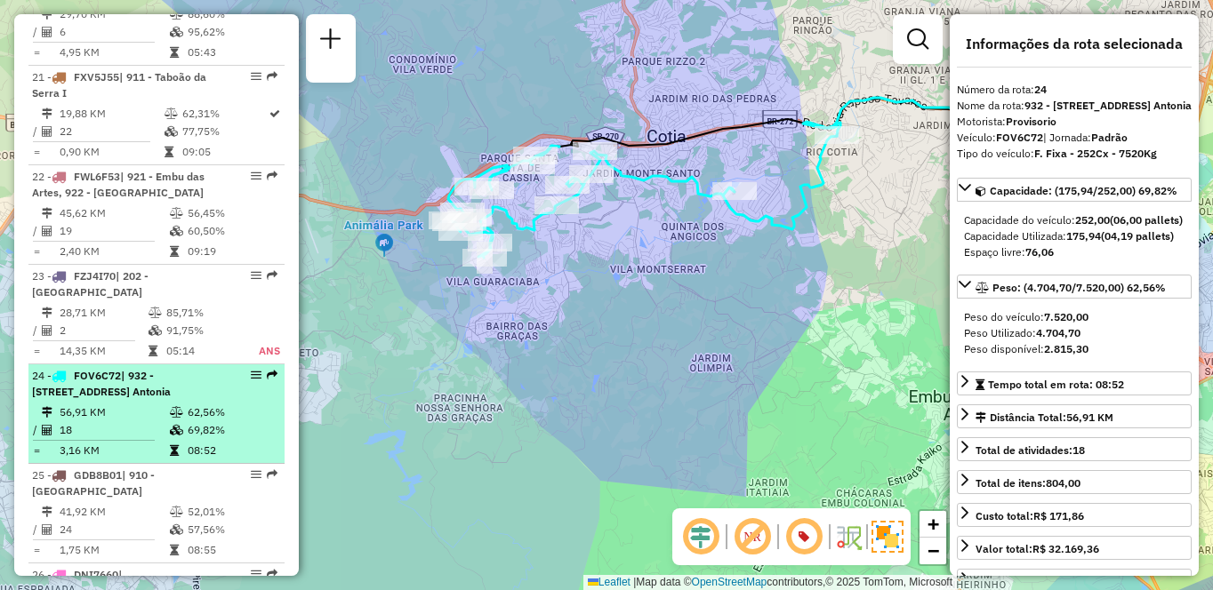
click at [156, 368] on div "24 - FOV6C72 | 932 - Jardim Passárgada, 933 - Vila Santo Antonia" at bounding box center [126, 384] width 188 height 32
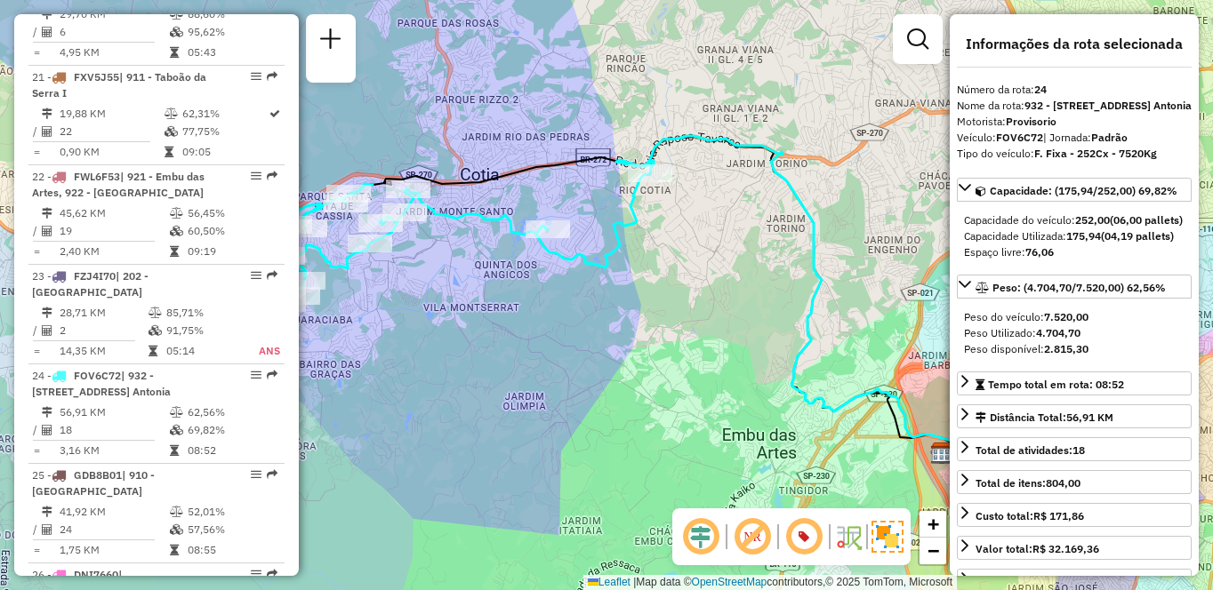
scroll to position [5377, 0]
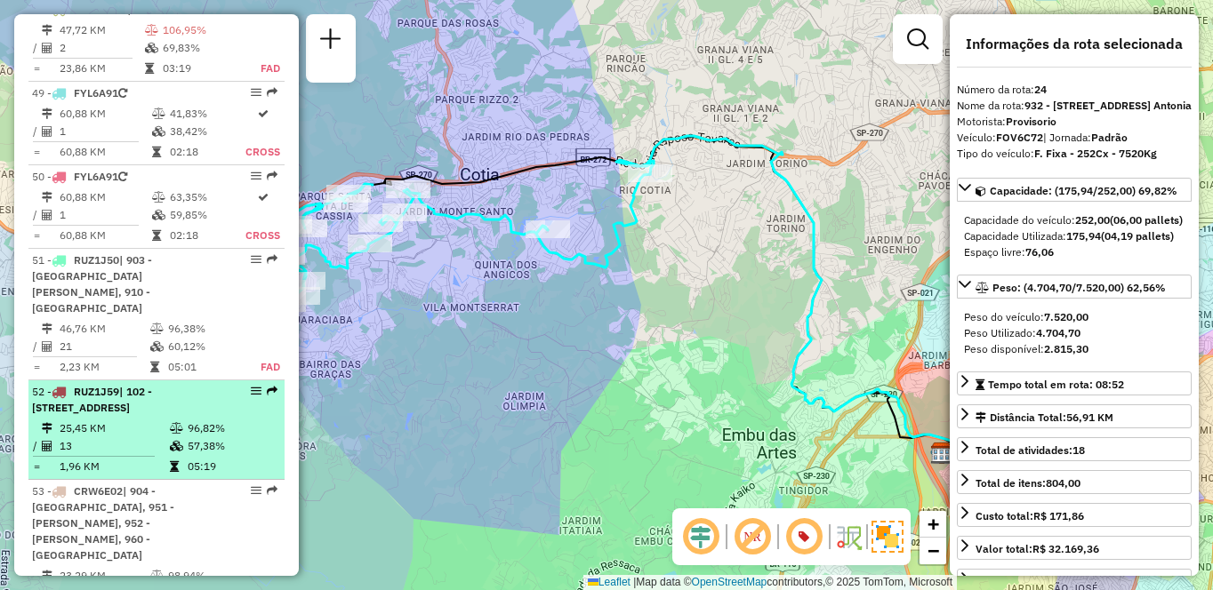
click at [147, 420] on td "25,45 KM" at bounding box center [114, 429] width 110 height 18
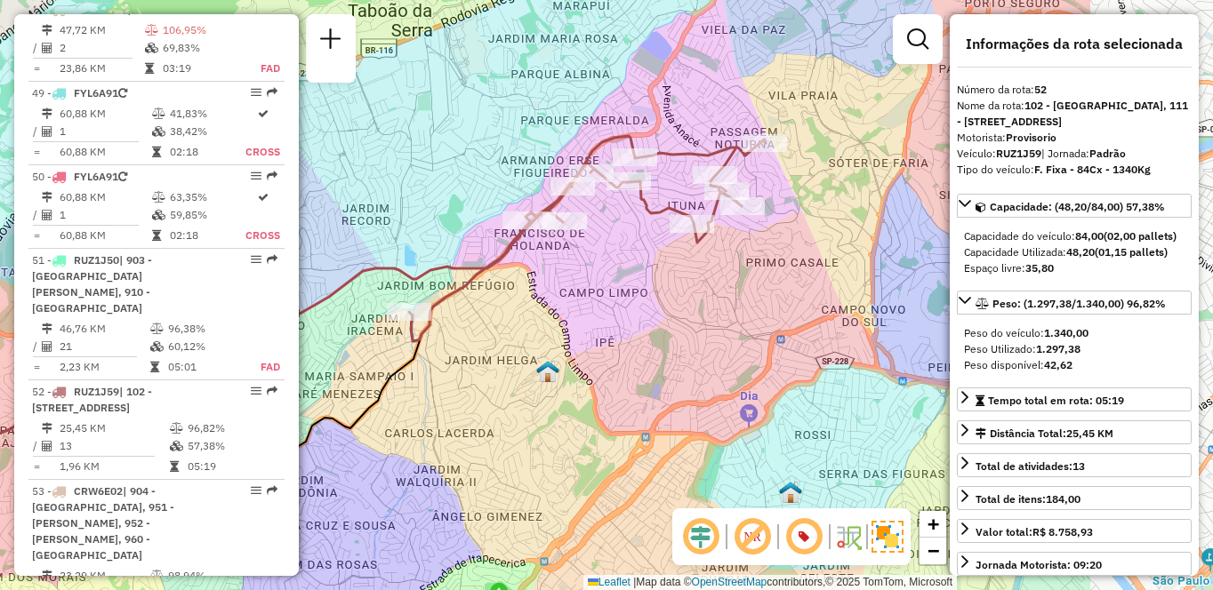
drag, startPoint x: 838, startPoint y: 372, endPoint x: 594, endPoint y: 377, distance: 244.6
click at [594, 377] on div "Janela de atendimento Grade de atendimento Capacidade Transportadoras Veículos …" at bounding box center [606, 295] width 1213 height 590
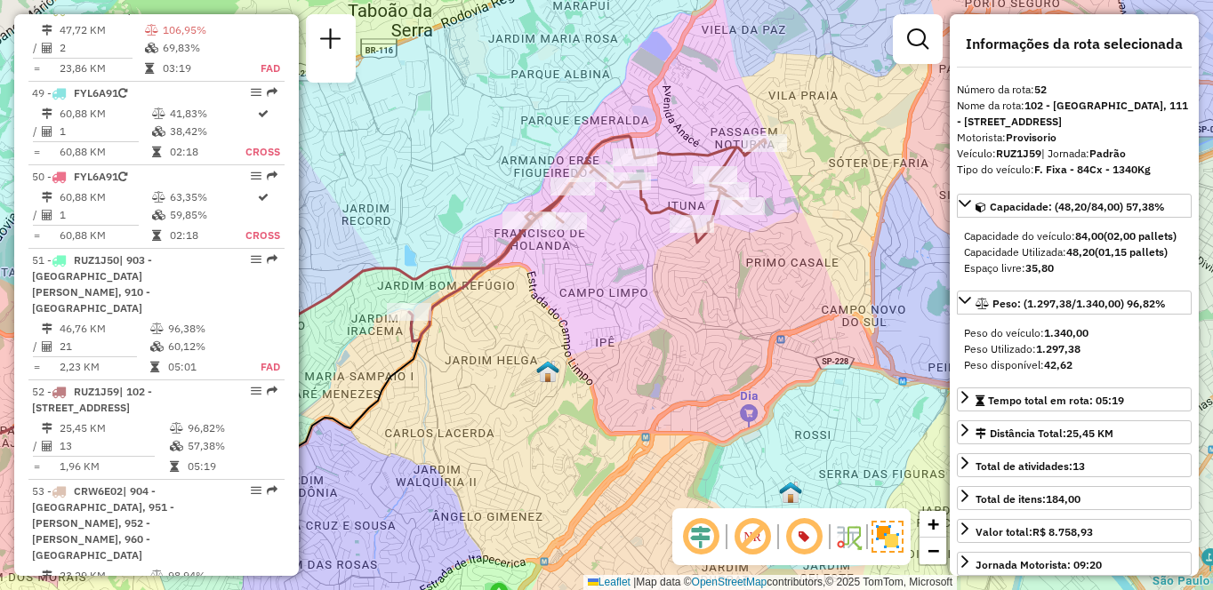
scroll to position [1339, 0]
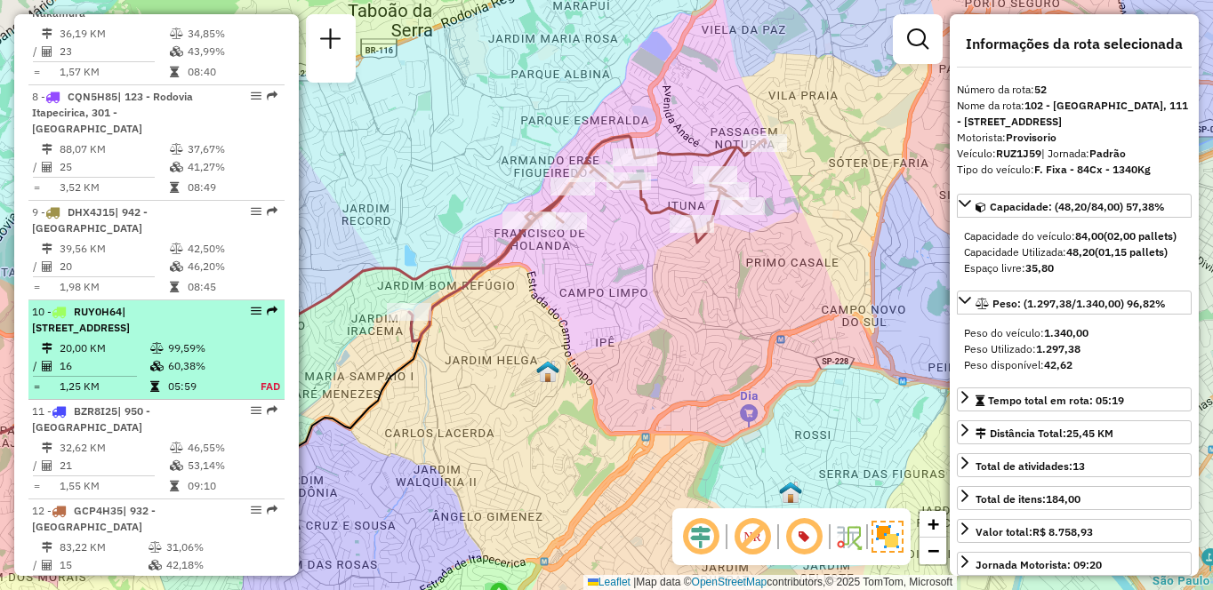
click at [86, 318] on div "10 - RUY0H64 | 102 - Pirajussara, 103 - Vila Regina" at bounding box center [126, 320] width 188 height 32
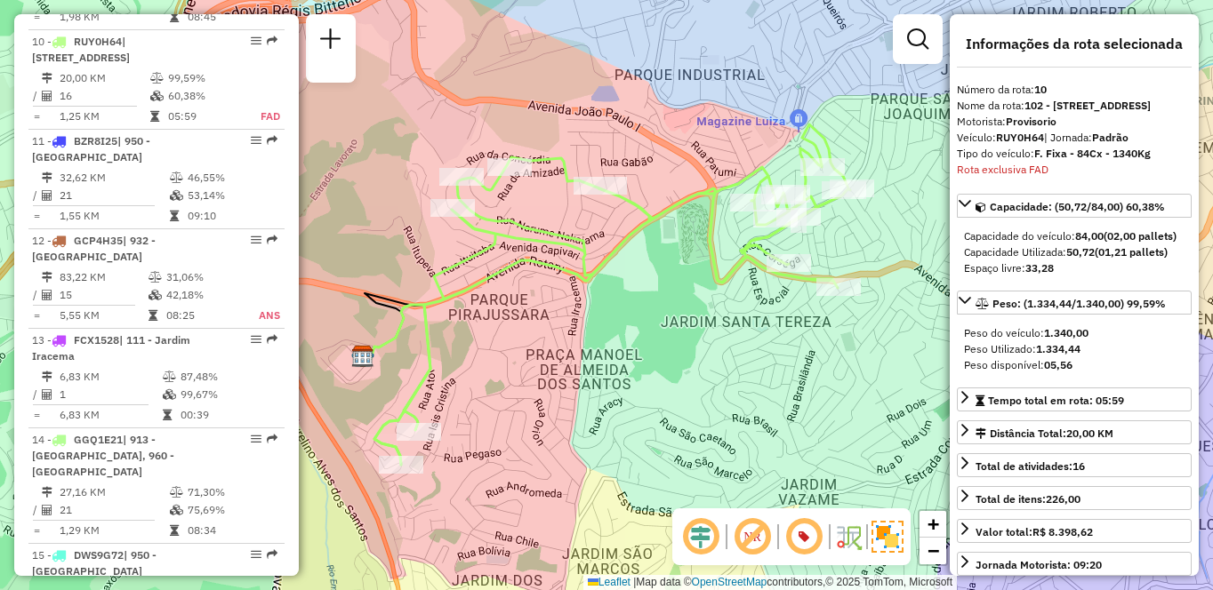
scroll to position [3526, 0]
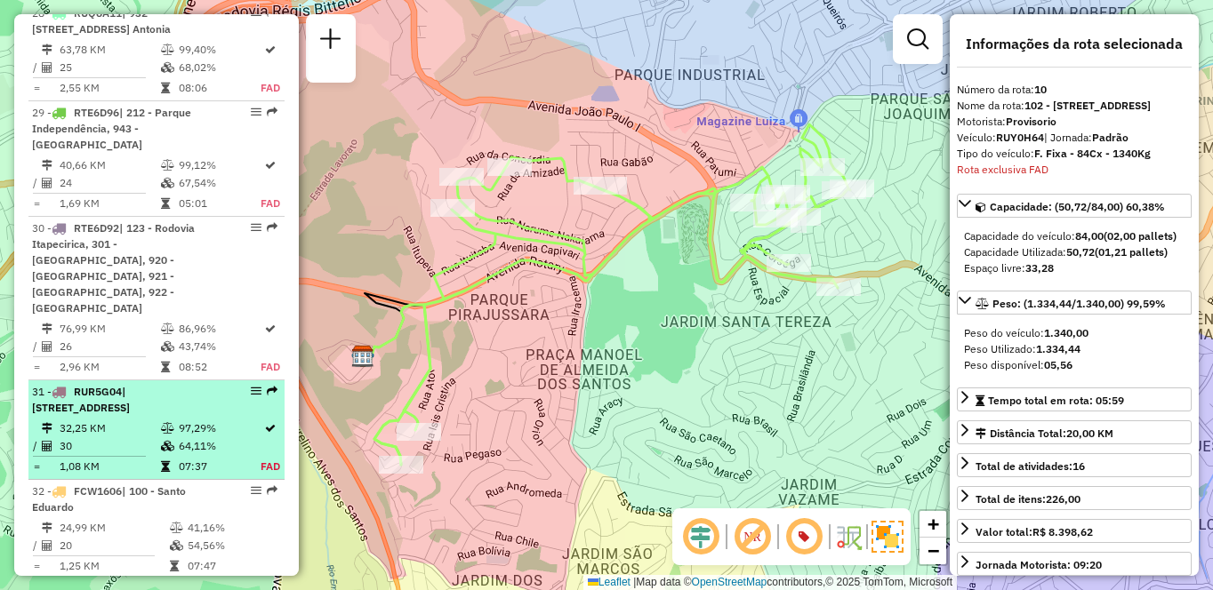
click at [184, 420] on td "97,29%" at bounding box center [219, 429] width 83 height 18
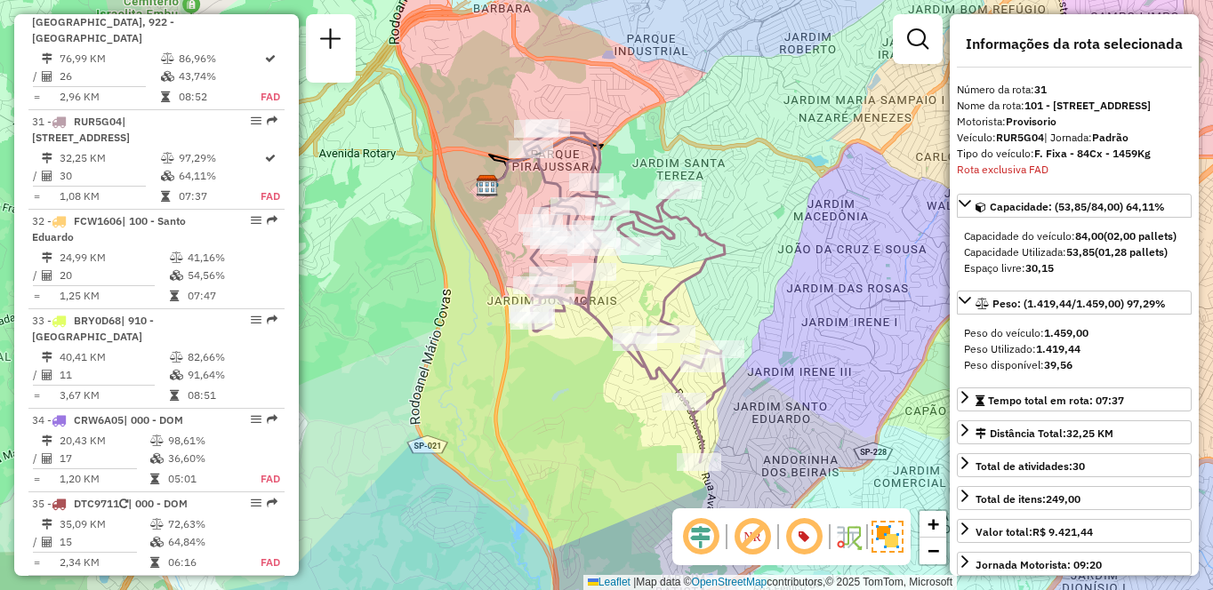
scroll to position [5377, 0]
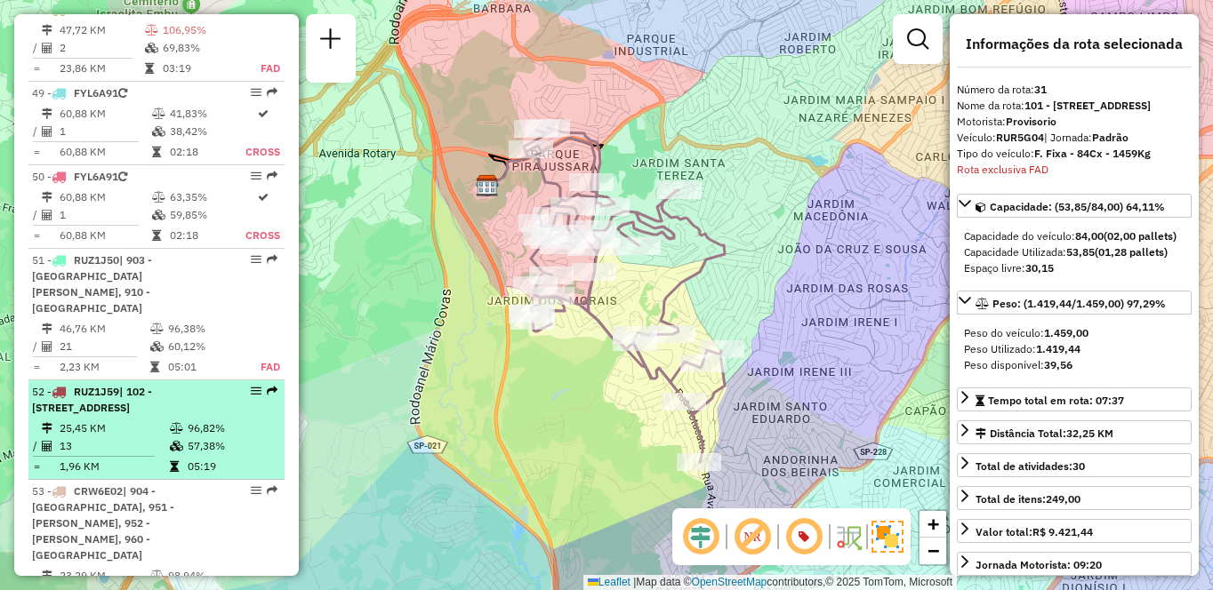
click at [176, 420] on td at bounding box center [178, 429] width 18 height 18
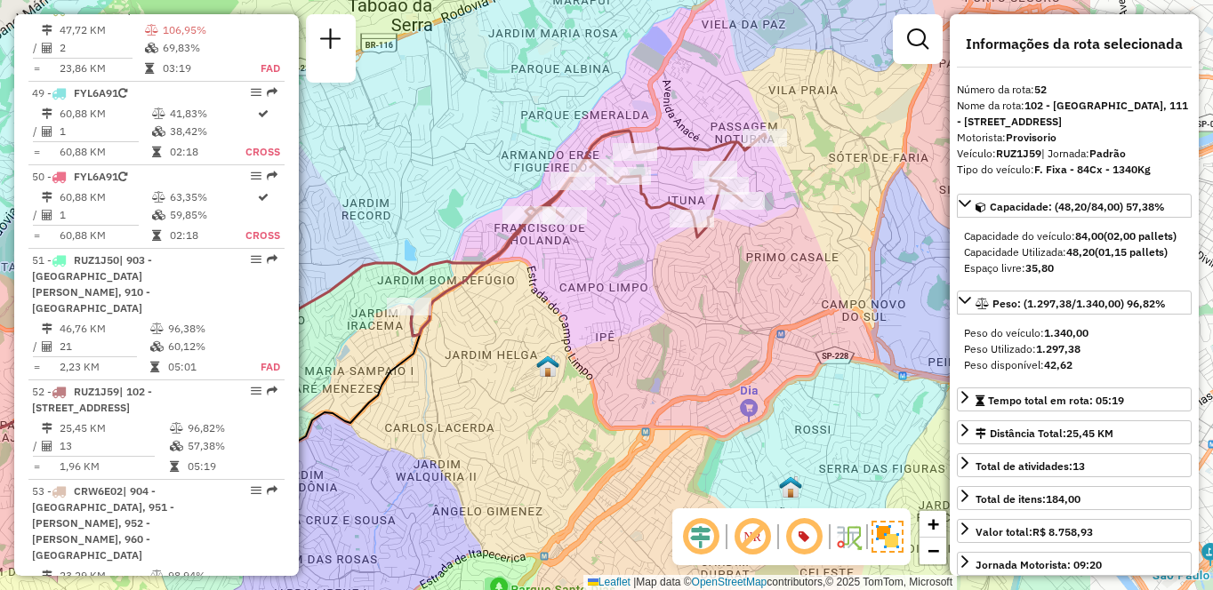
drag, startPoint x: 616, startPoint y: 321, endPoint x: 605, endPoint y: 322, distance: 10.7
click at [605, 322] on div "Janela de atendimento Grade de atendimento Capacidade Transportadoras Veículos …" at bounding box center [606, 295] width 1213 height 590
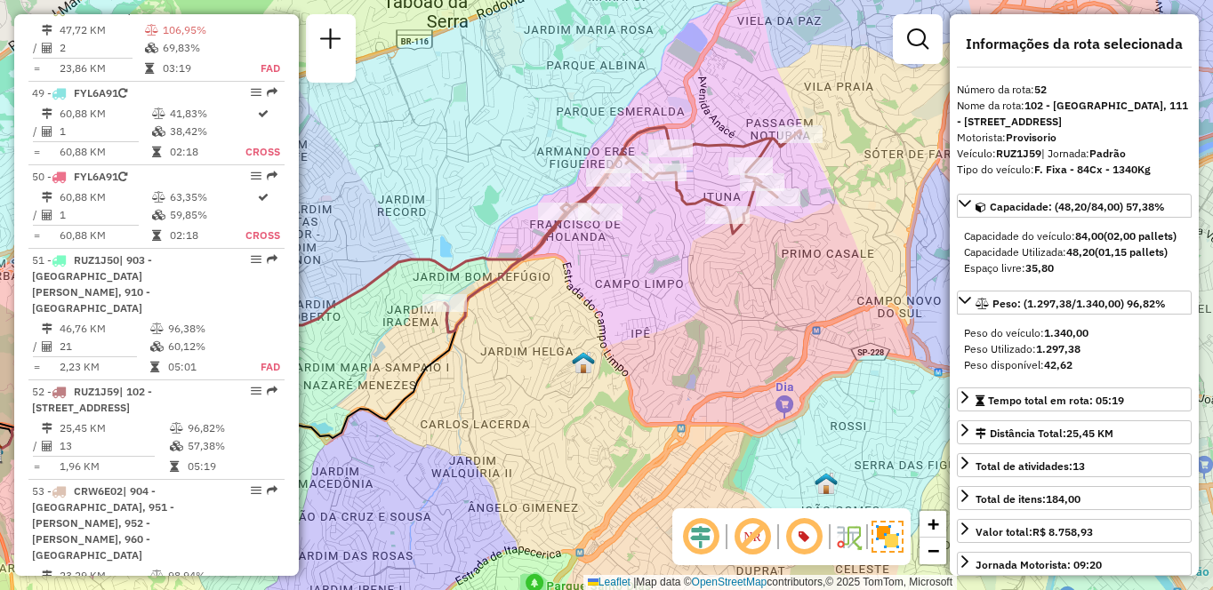
drag, startPoint x: 550, startPoint y: 362, endPoint x: 740, endPoint y: 381, distance: 190.3
click at [595, 351] on img at bounding box center [583, 362] width 23 height 23
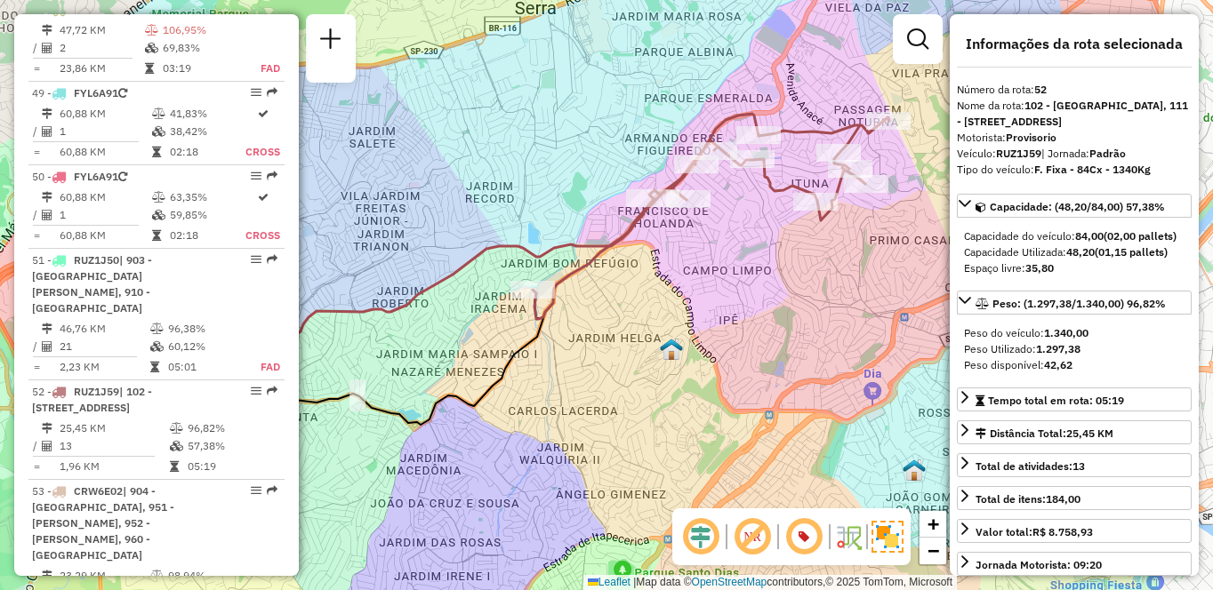
drag, startPoint x: 806, startPoint y: 304, endPoint x: 616, endPoint y: 296, distance: 189.6
click at [616, 296] on div "Janela de atendimento Grade de atendimento Capacidade Transportadoras Veículos …" at bounding box center [606, 295] width 1213 height 590
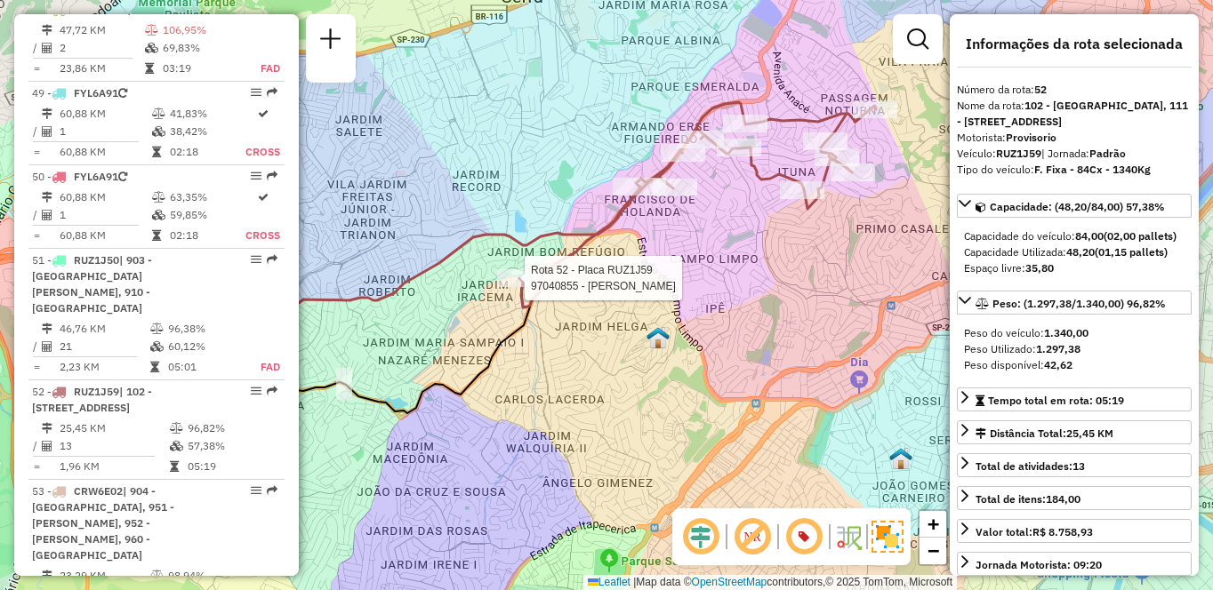
scroll to position [1339, 0]
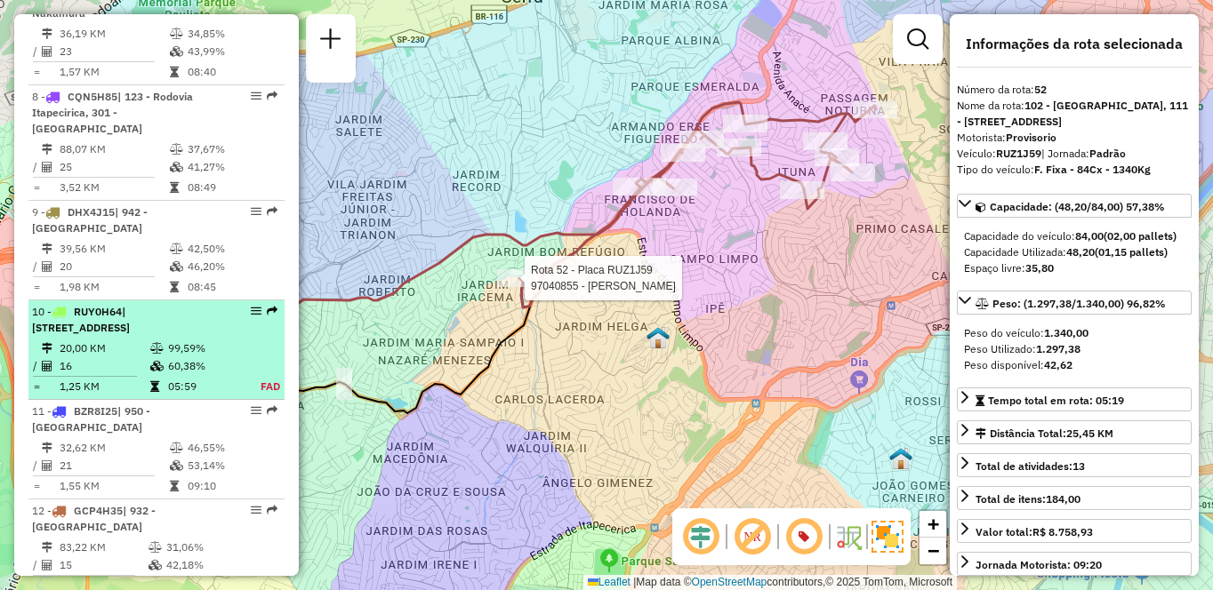
click at [172, 340] on td "99,59%" at bounding box center [204, 349] width 74 height 18
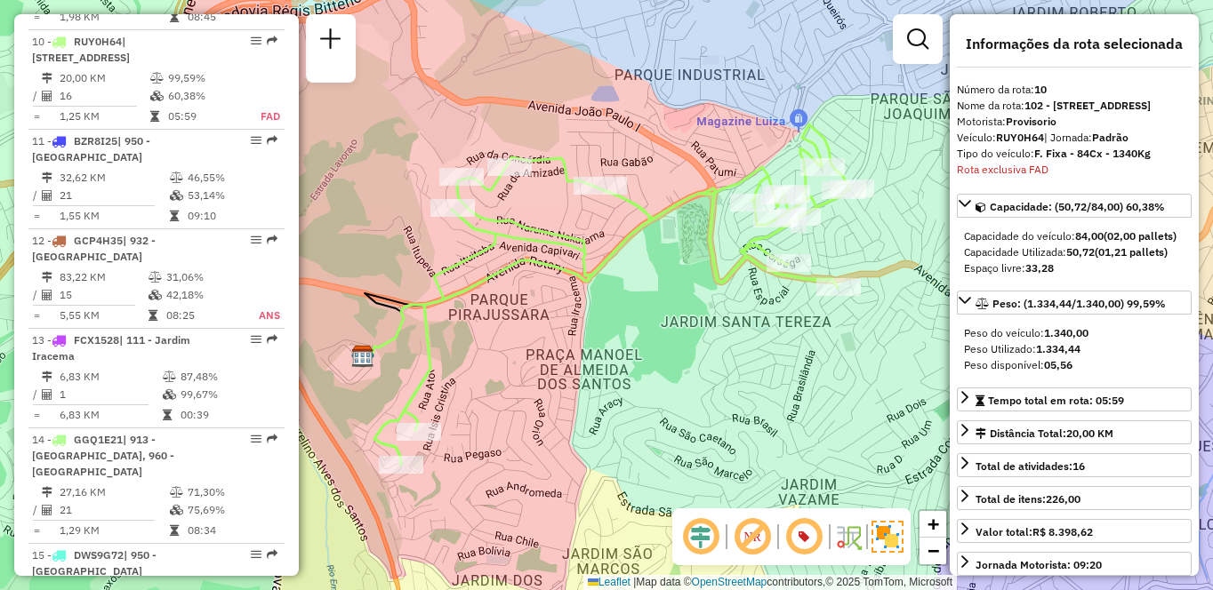
scroll to position [2534, 0]
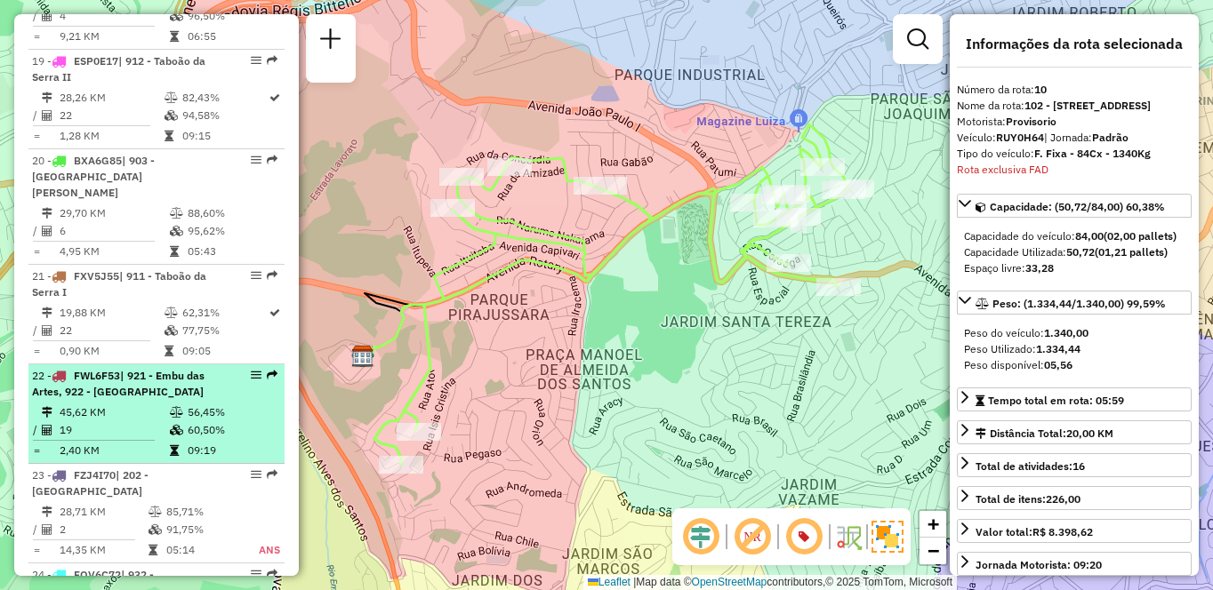
click at [106, 404] on td "45,62 KM" at bounding box center [114, 413] width 110 height 18
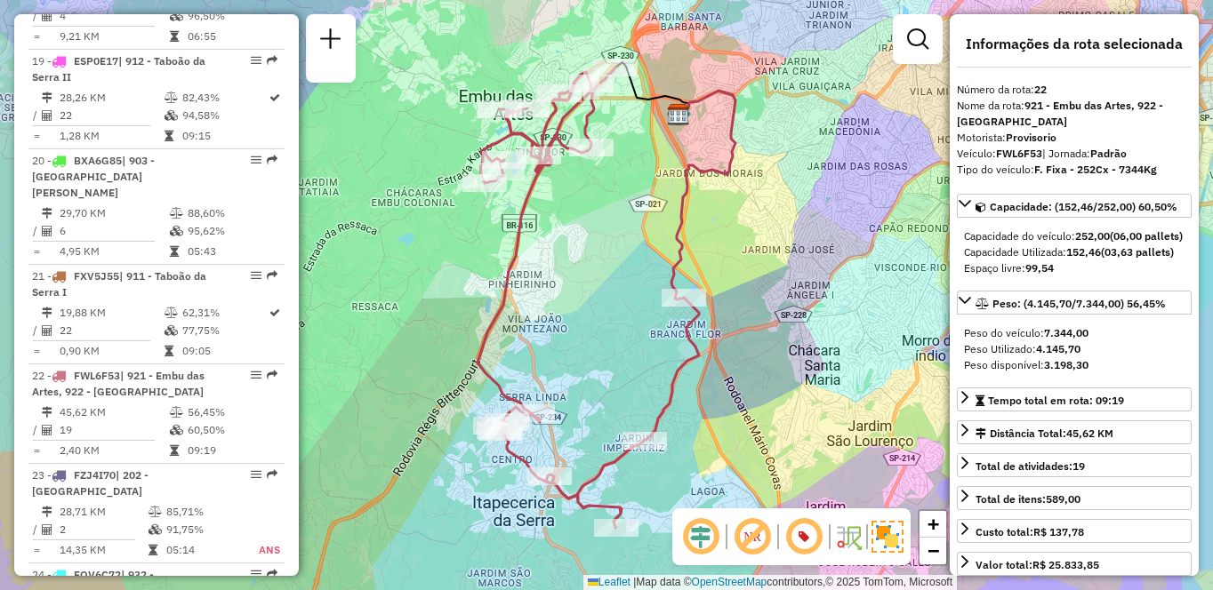
scroll to position [1024, 0]
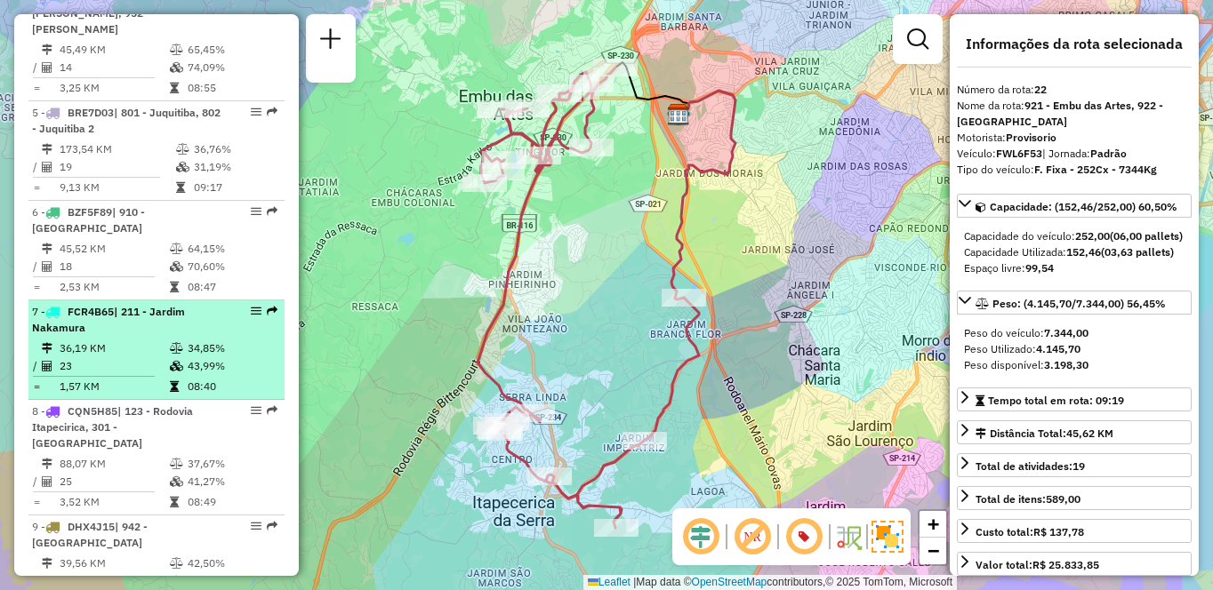
click at [173, 319] on div "7 - FCR4B65 | 211 - Jardim Nakamura" at bounding box center [126, 320] width 188 height 32
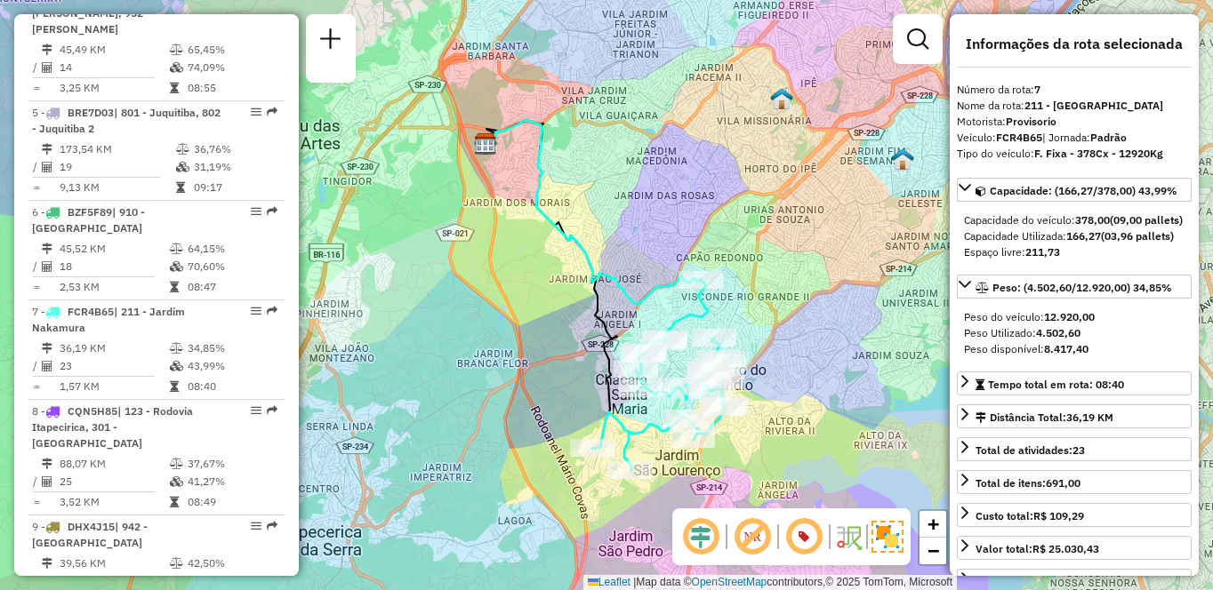
scroll to position [2948, 0]
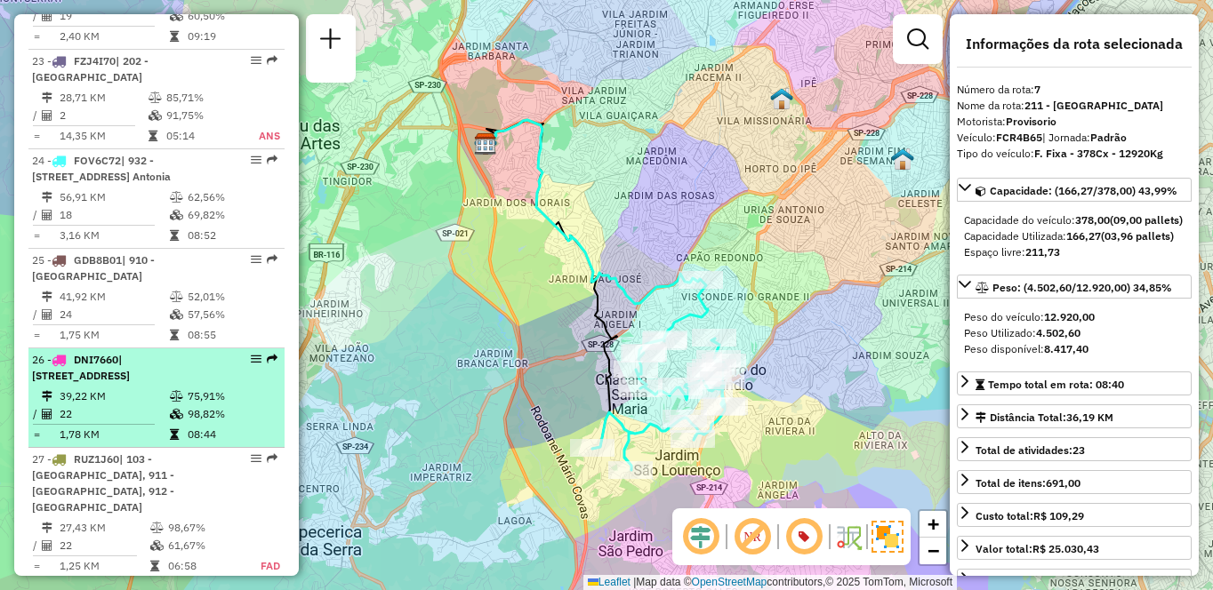
click at [141, 405] on td "22" at bounding box center [114, 414] width 110 height 18
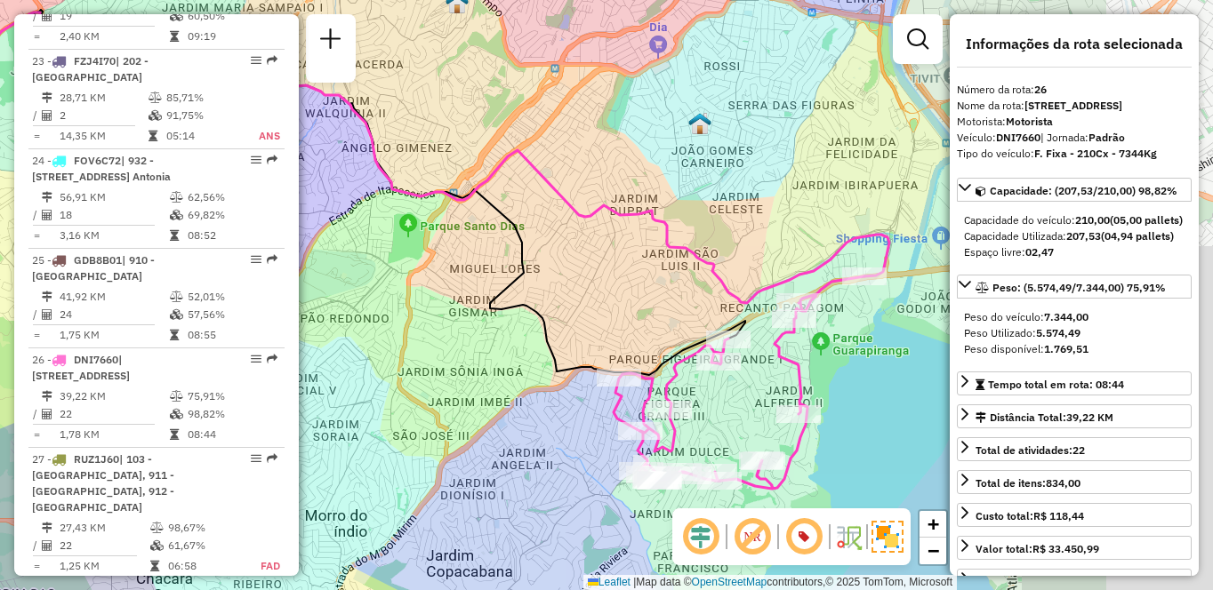
drag, startPoint x: 773, startPoint y: 374, endPoint x: 541, endPoint y: 328, distance: 235.8
click at [543, 328] on icon at bounding box center [306, 192] width 878 height 365
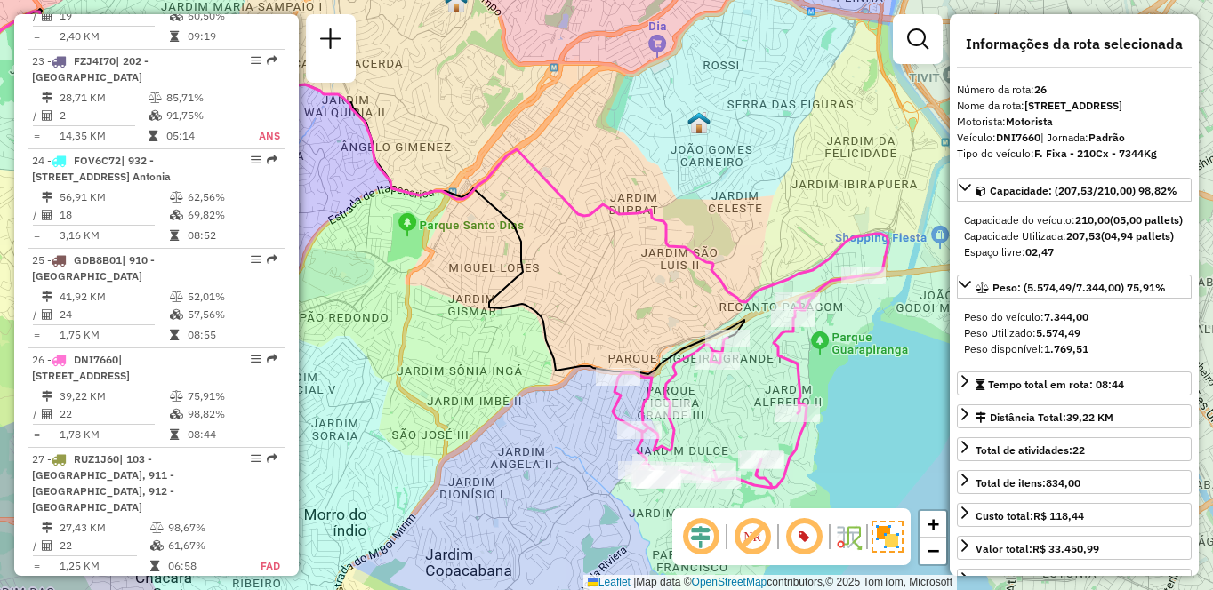
scroll to position [6716, 0]
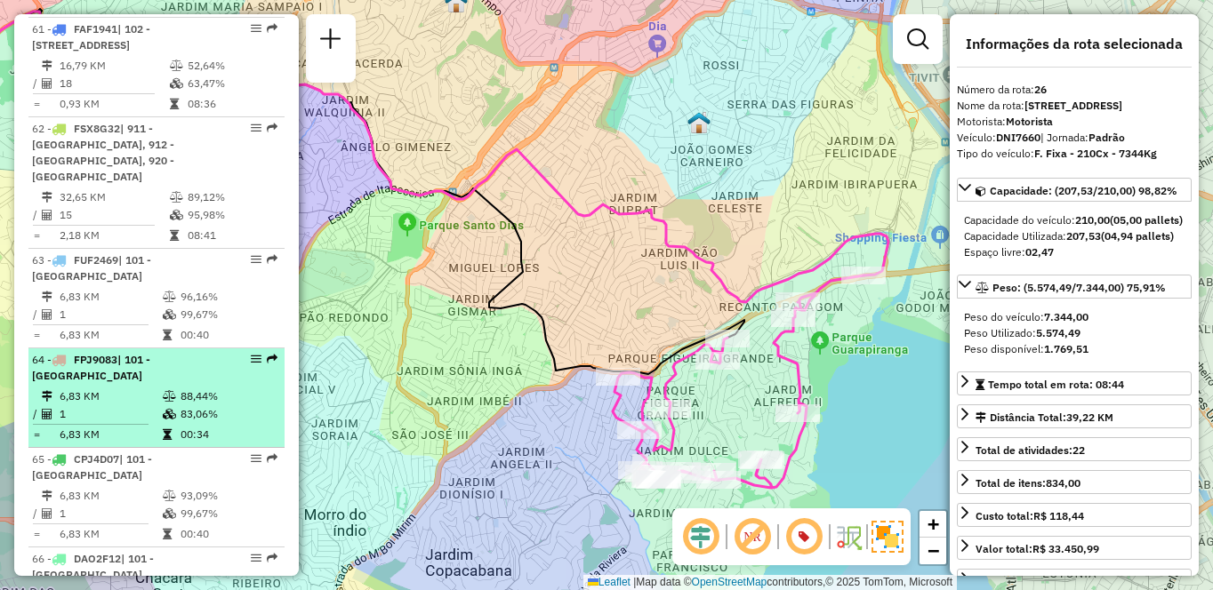
click at [117, 353] on span "FPJ9083" at bounding box center [96, 359] width 44 height 13
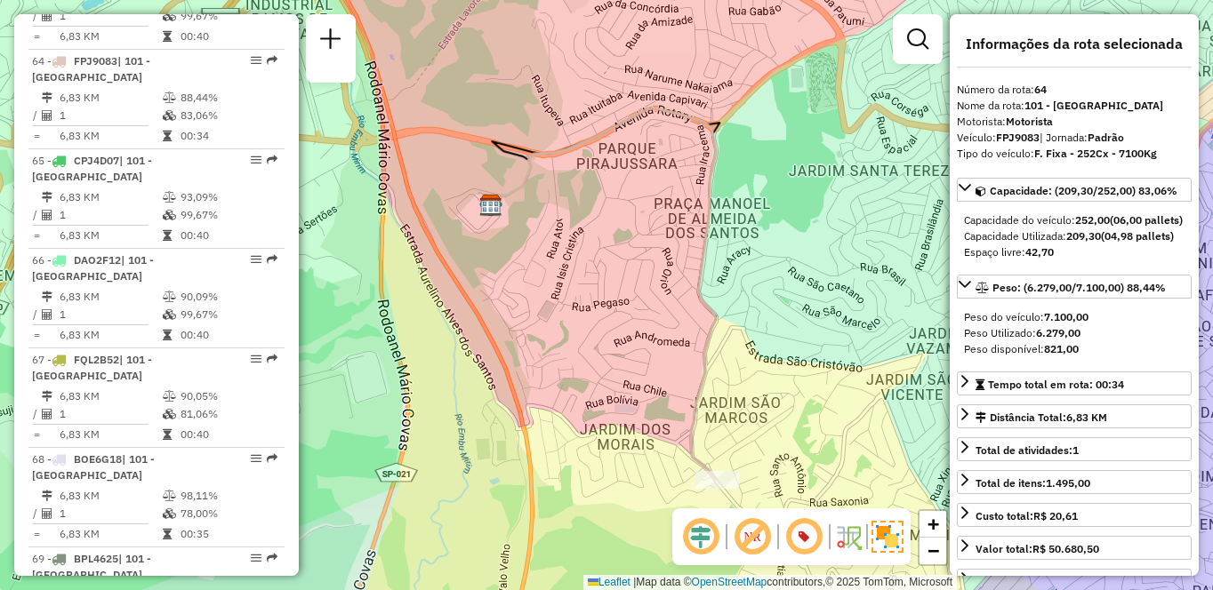
scroll to position [941, 0]
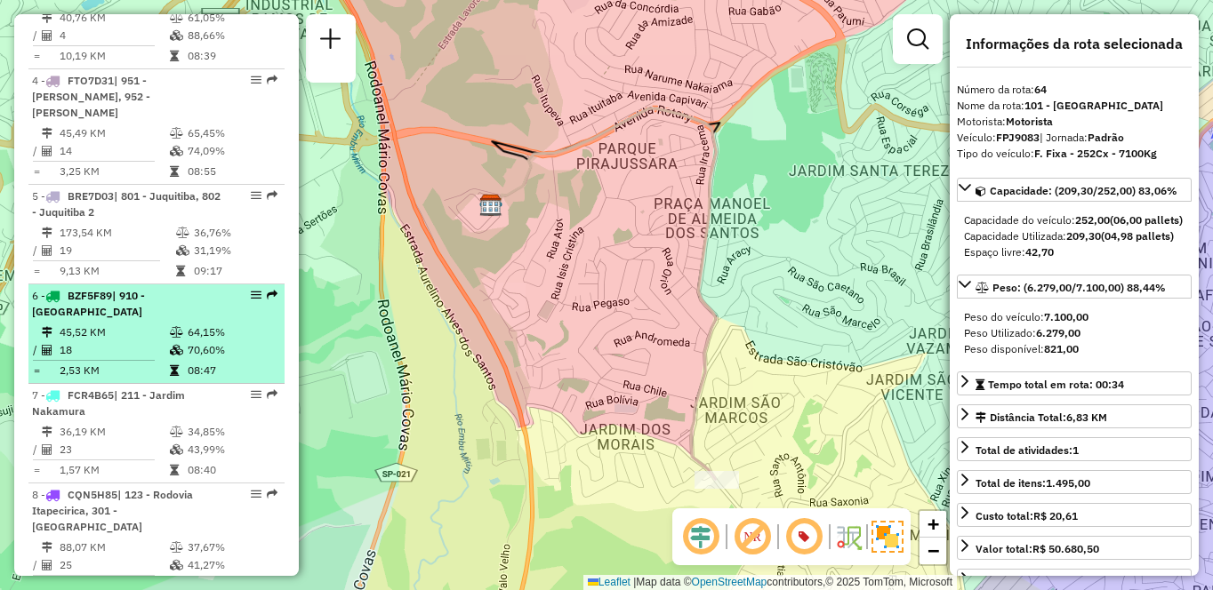
click at [156, 324] on td "45,52 KM" at bounding box center [114, 333] width 110 height 18
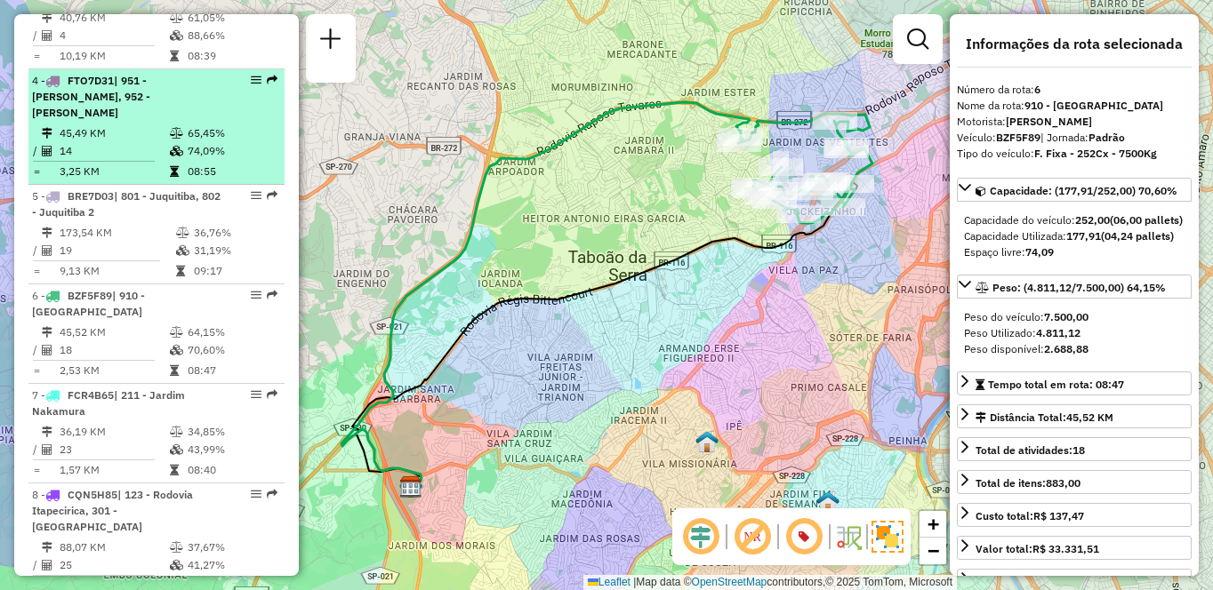
click at [146, 136] on td "45,49 KM" at bounding box center [114, 133] width 110 height 18
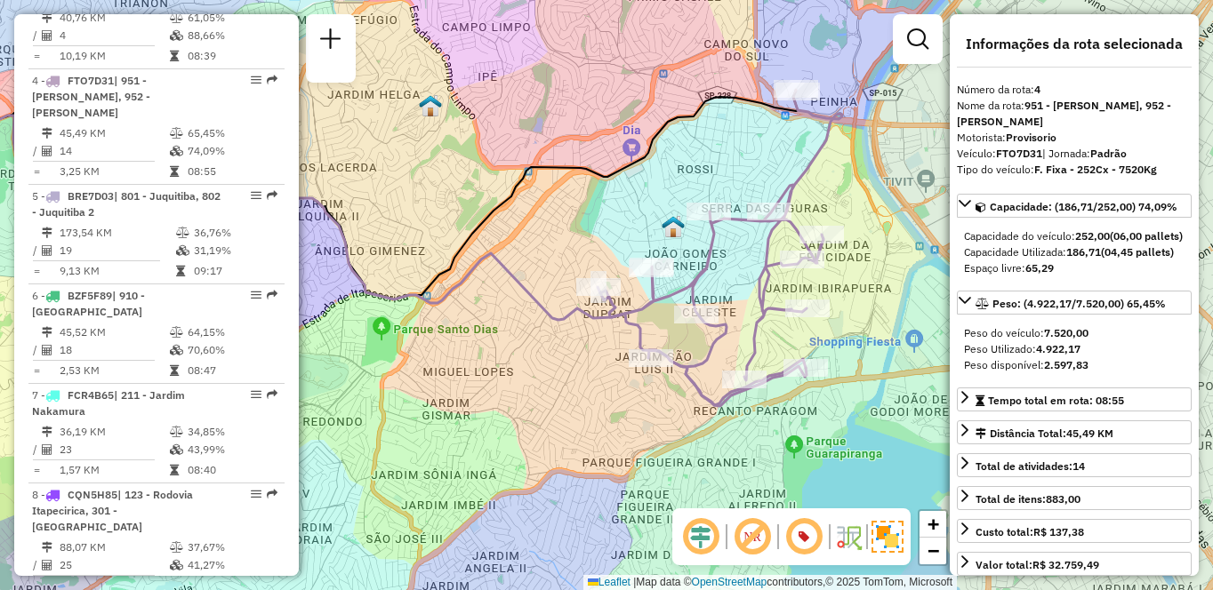
scroll to position [1439, 0]
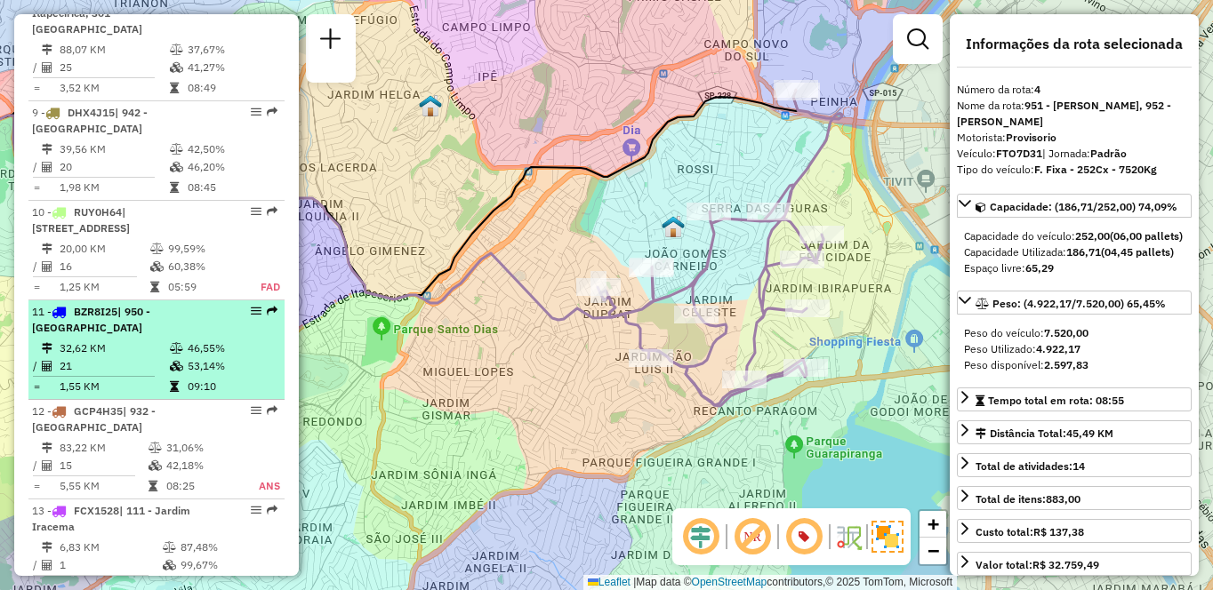
click at [170, 361] on icon at bounding box center [176, 366] width 13 height 11
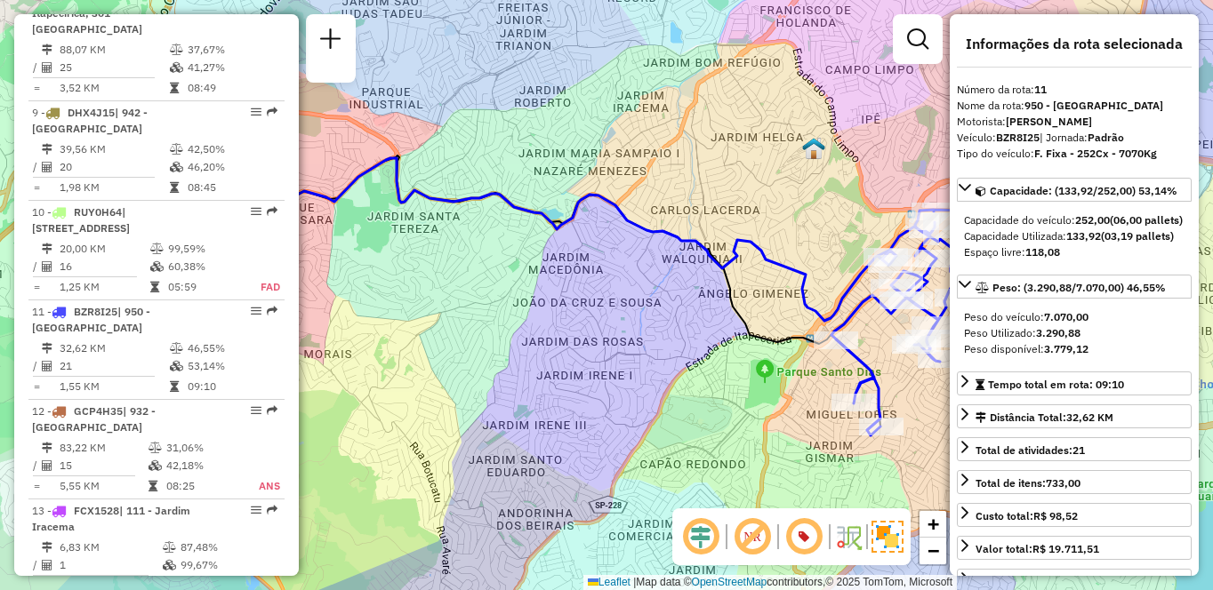
scroll to position [542, 0]
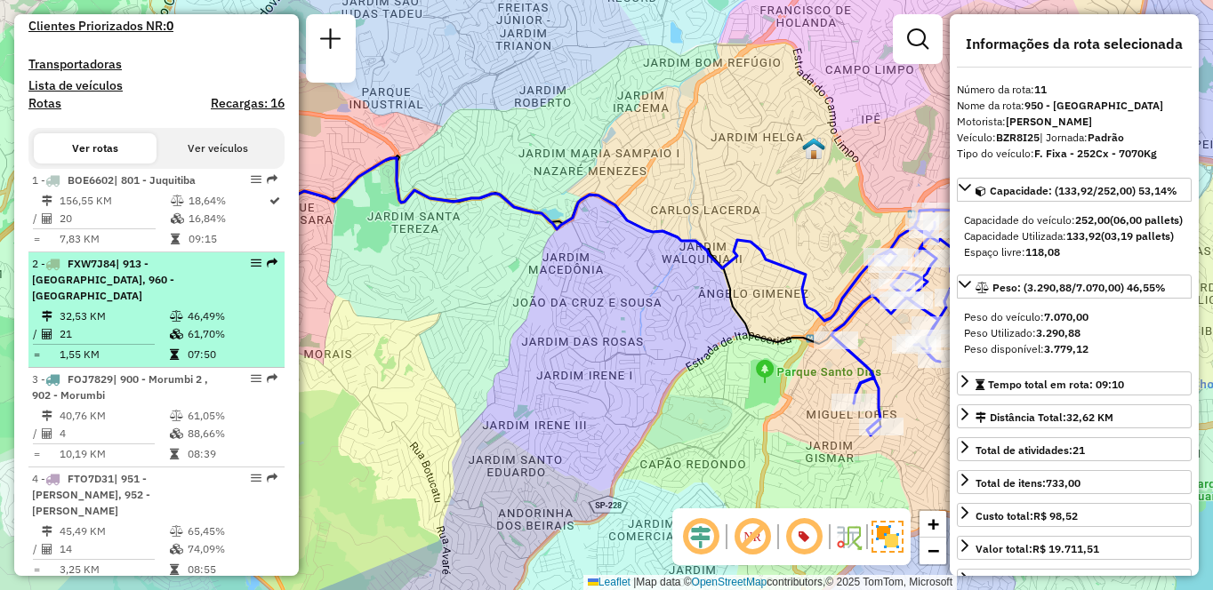
click at [146, 320] on li "2 - FXW7J84 | 913 - Campo Limpo, 960 - Vila das Belezas 32,53 KM 46,49% / 21 61…" at bounding box center [156, 311] width 256 height 116
